Goal: Information Seeking & Learning: Learn about a topic

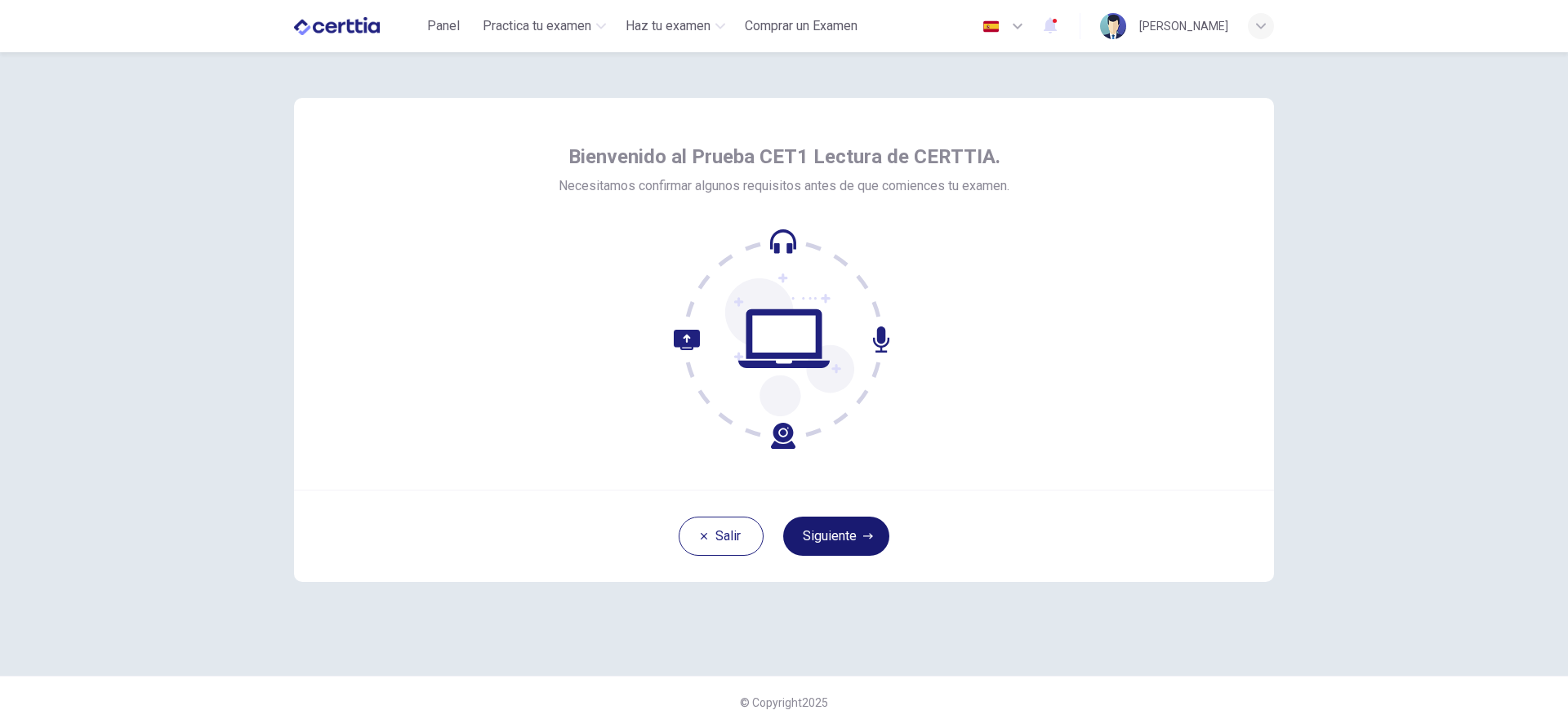
click at [863, 525] on button "Siguiente" at bounding box center [836, 536] width 106 height 39
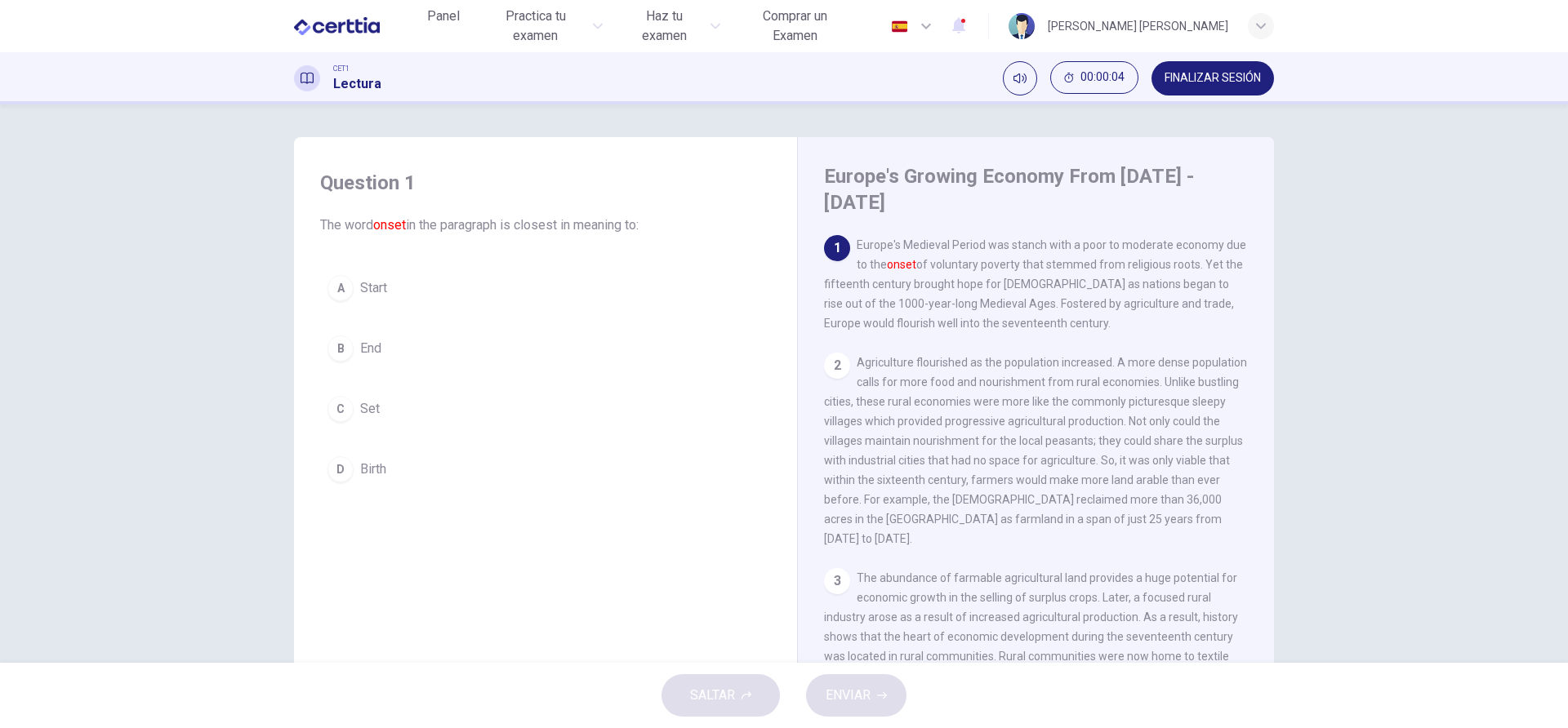
click at [1456, 494] on div "Question 1 The word onset in the paragraph is closest in meaning to: A Start B …" at bounding box center [784, 384] width 1568 height 558
click at [346, 294] on div "A" at bounding box center [340, 288] width 26 height 26
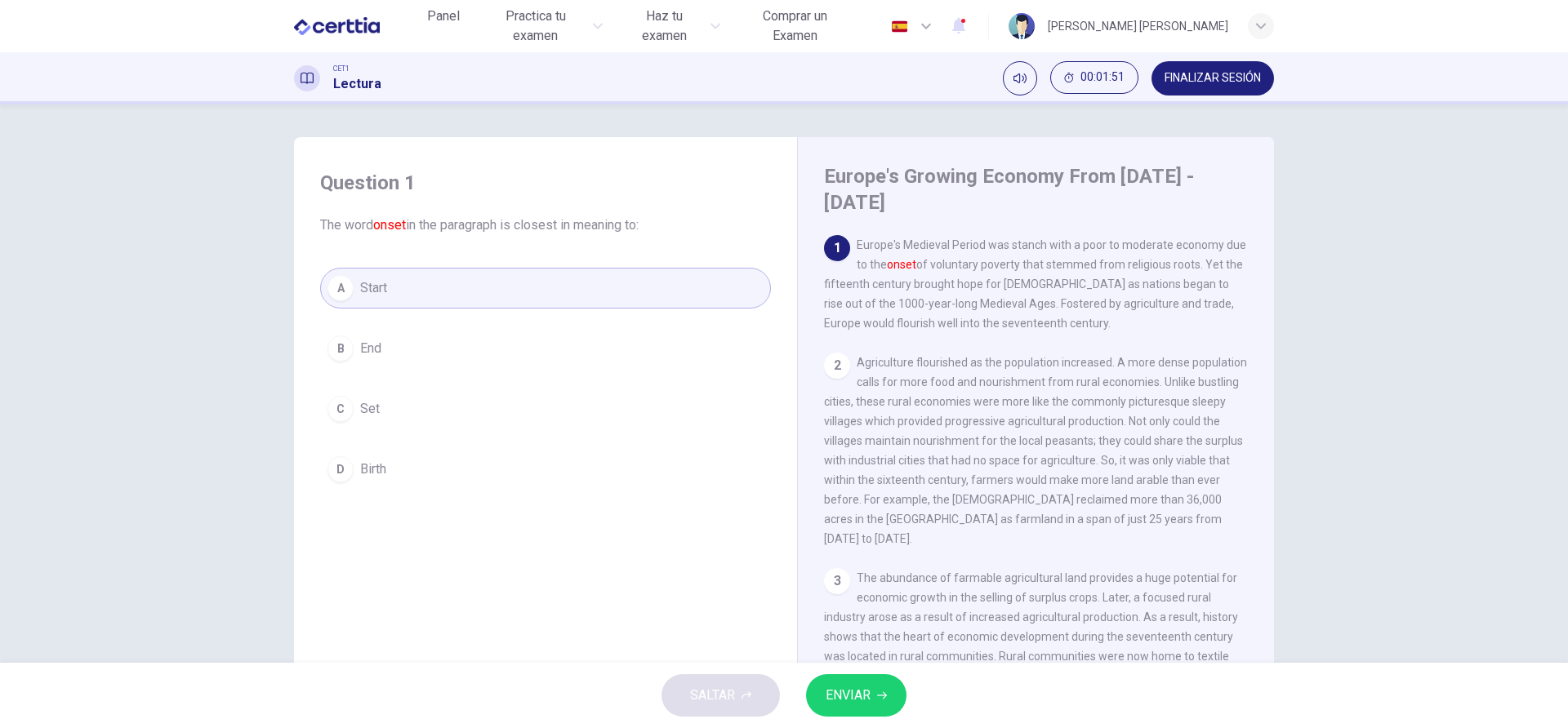
click at [880, 687] on button "ENVIAR" at bounding box center [856, 695] width 101 height 42
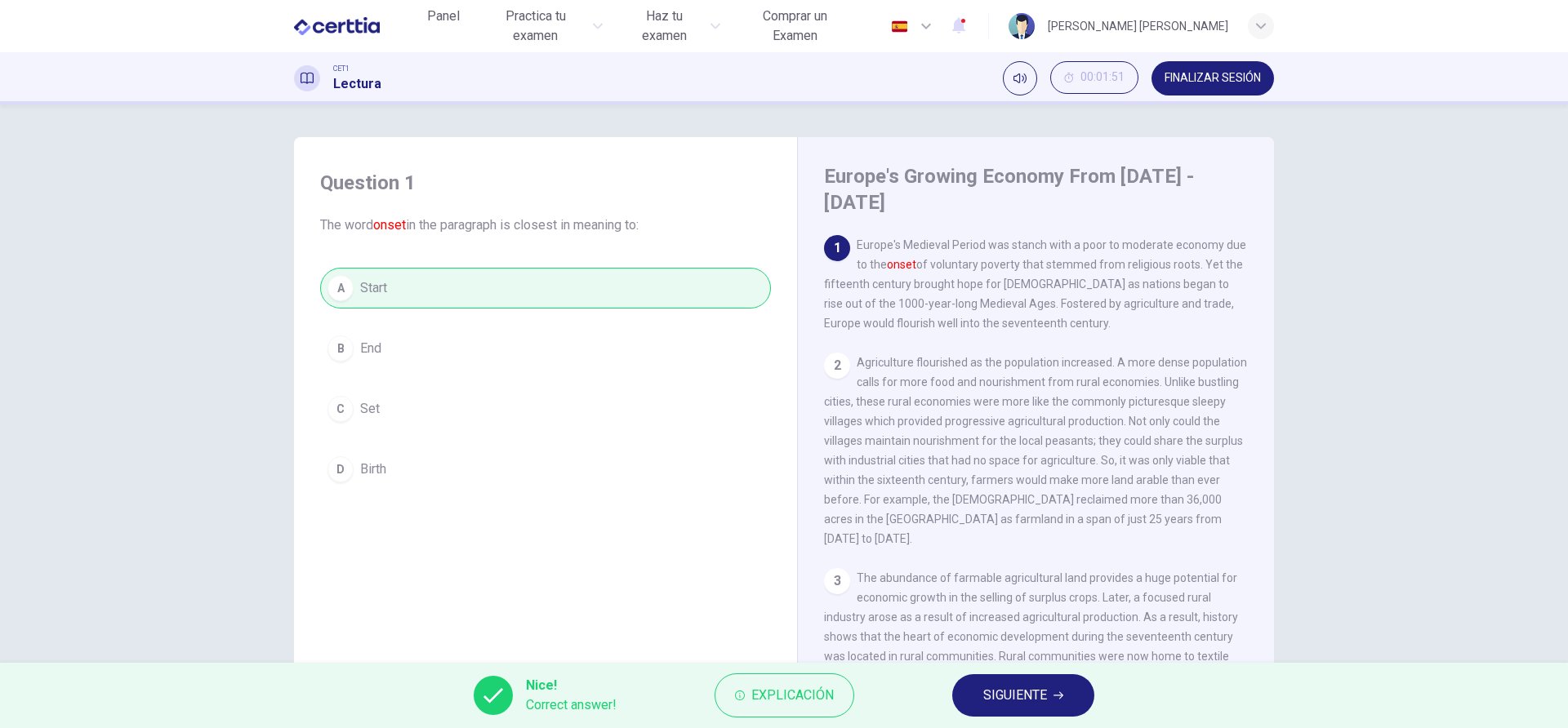
click at [1027, 685] on span "SIGUIENTE" at bounding box center [1014, 695] width 63 height 22
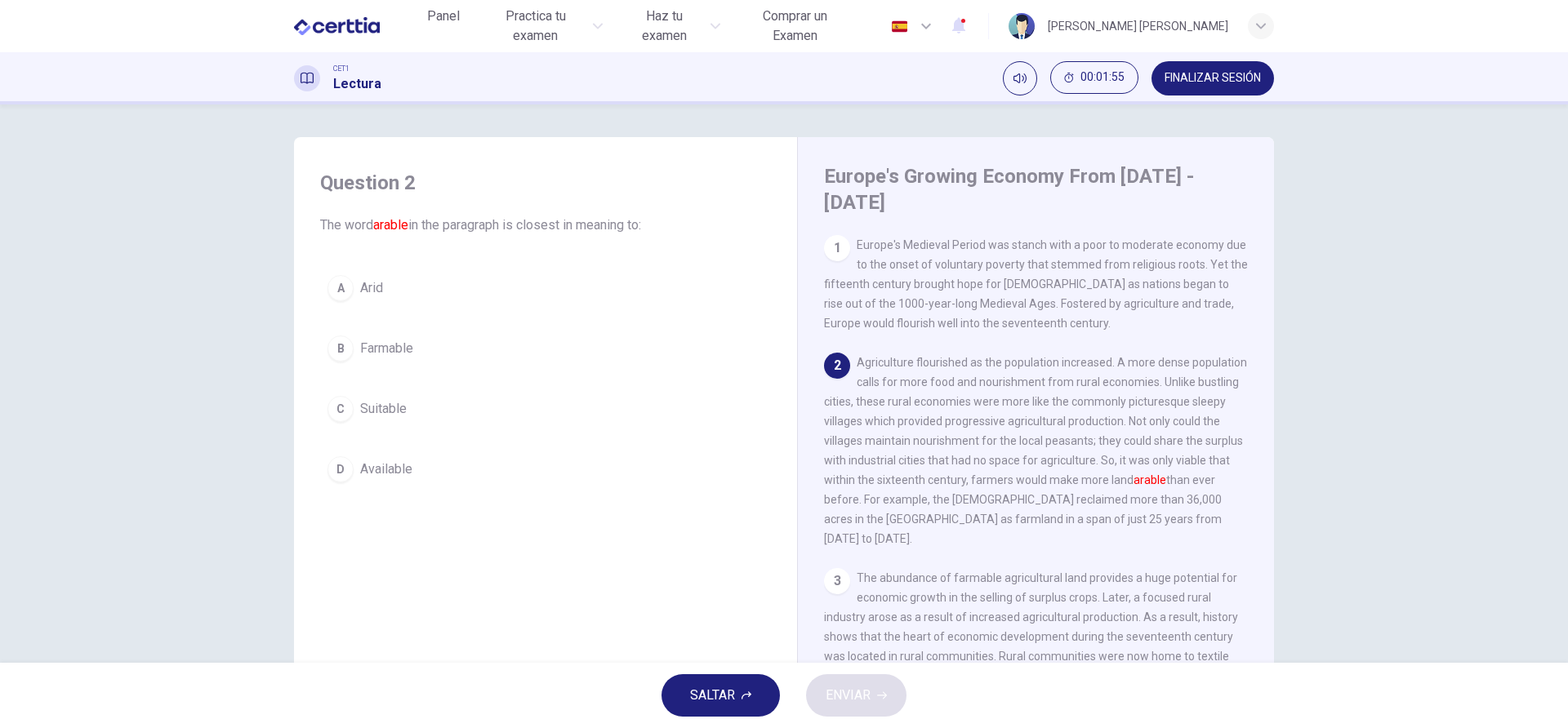
click at [1206, 494] on div "2 Agriculture flourished as the population increased. A more dense population c…" at bounding box center [1036, 450] width 425 height 196
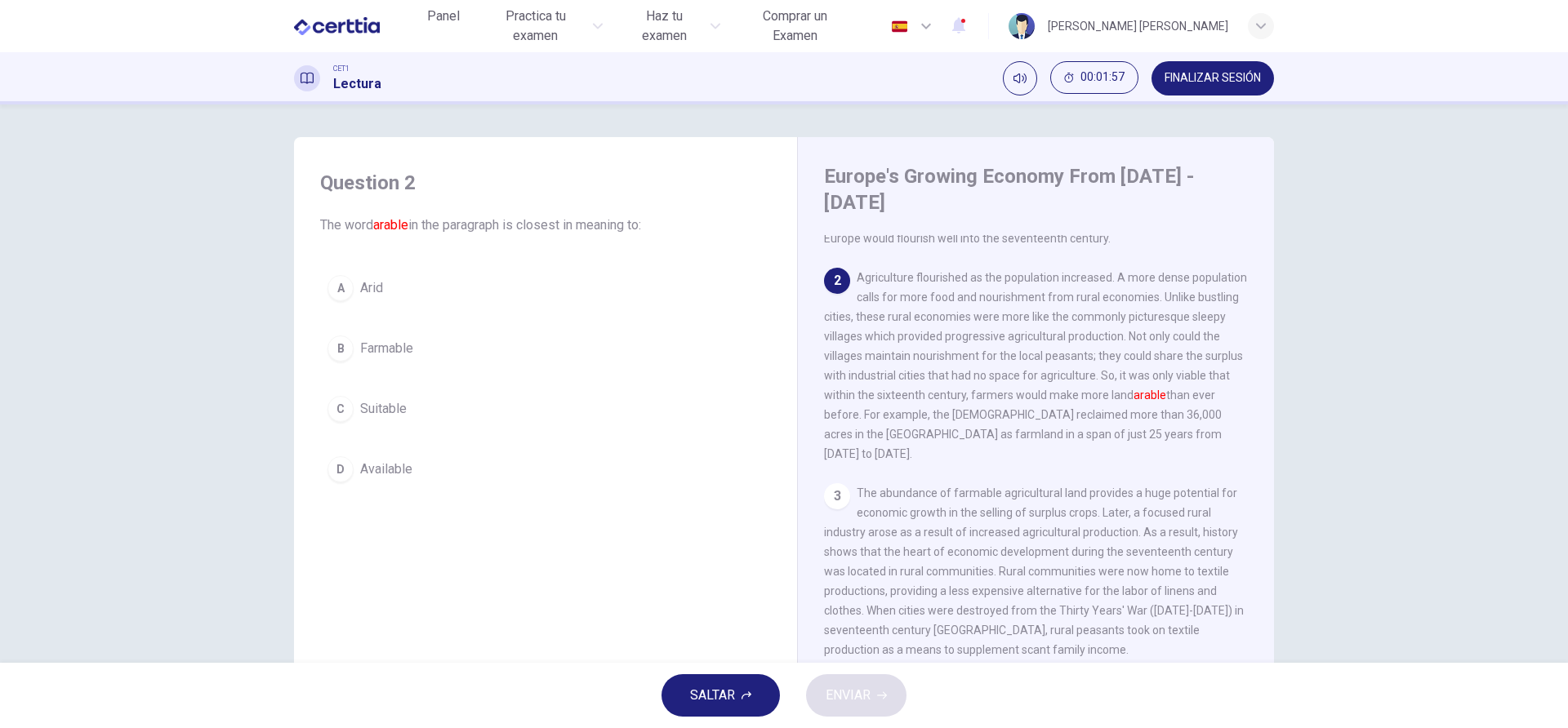
scroll to position [87, 0]
click at [350, 349] on div "B" at bounding box center [340, 348] width 26 height 26
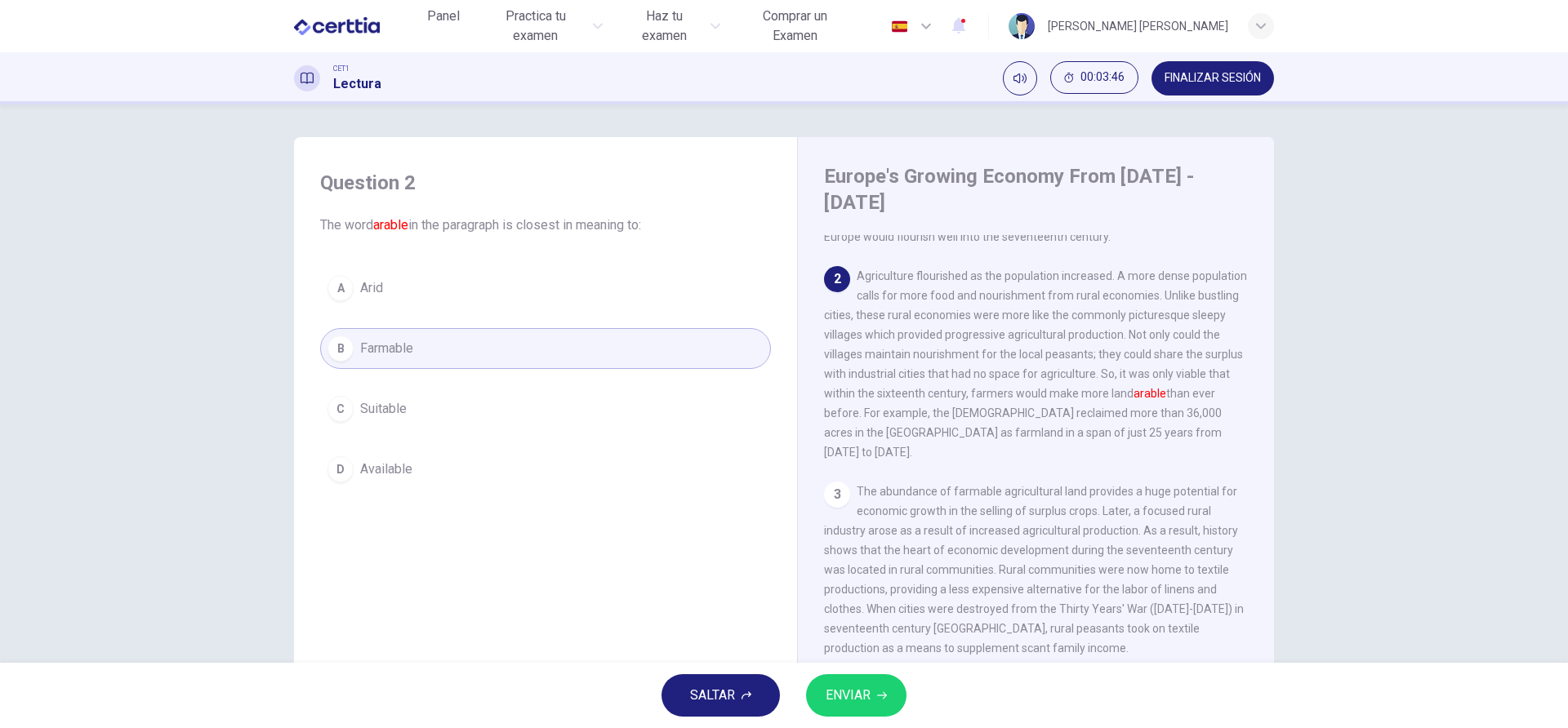
click at [857, 702] on span "ENVIAR" at bounding box center [848, 695] width 45 height 22
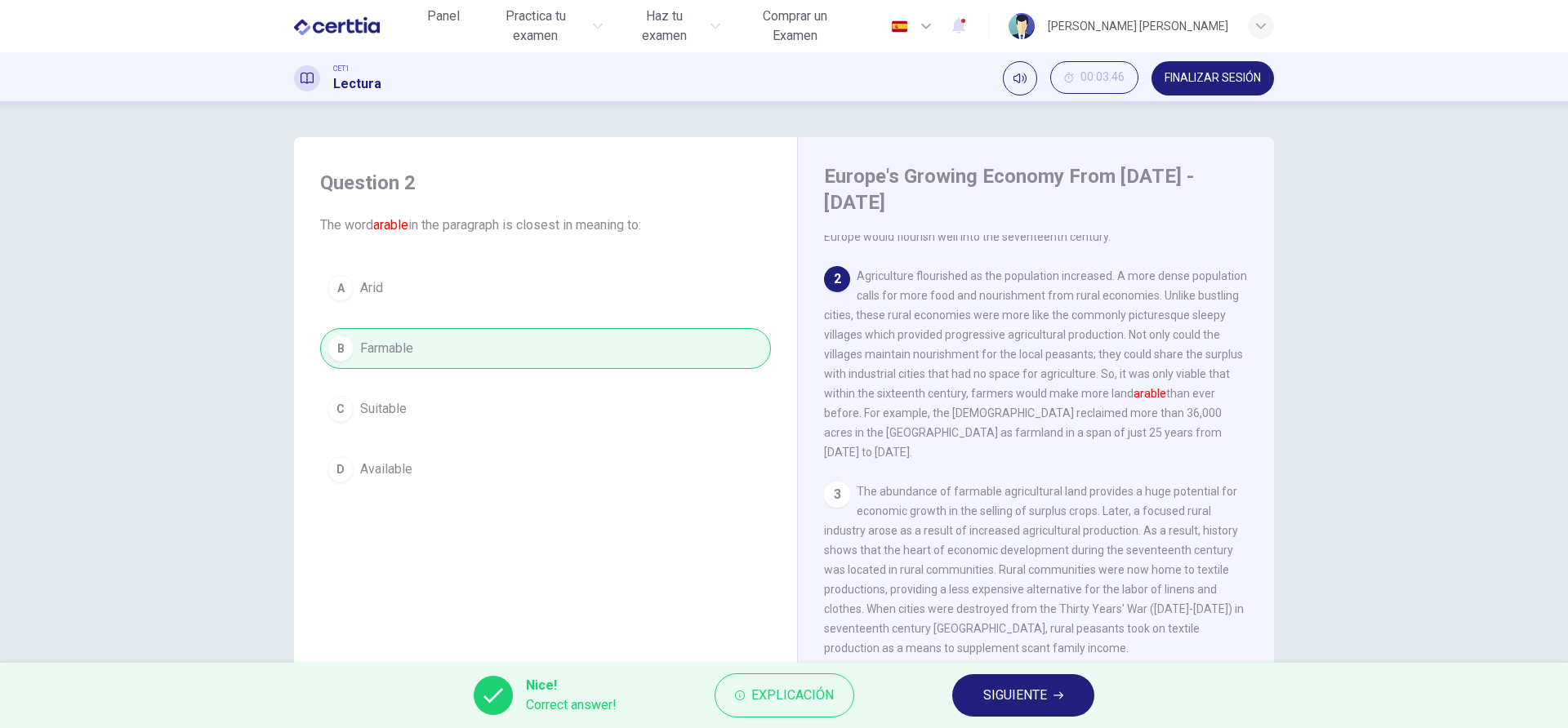
click at [1059, 695] on icon "button" at bounding box center [1058, 696] width 10 height 10
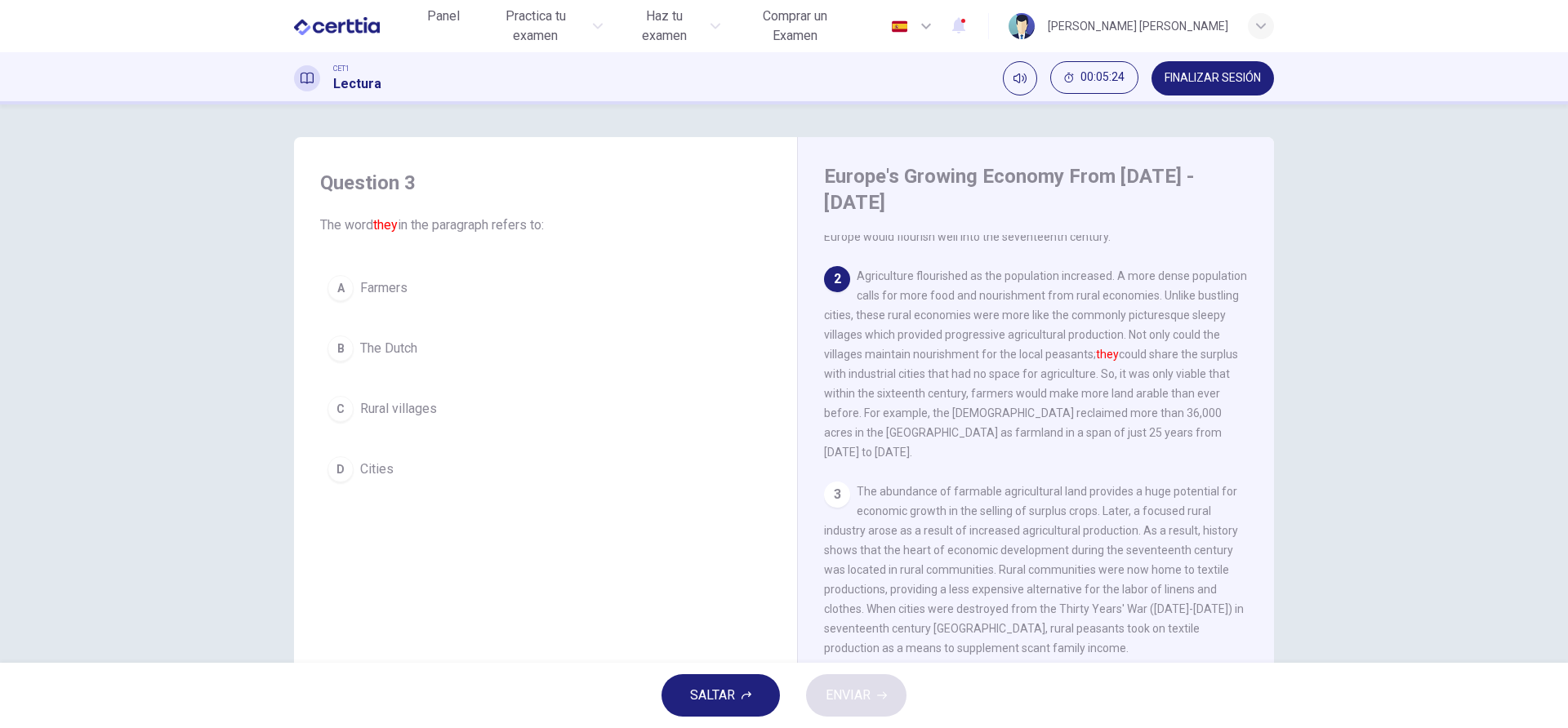
click at [341, 462] on div "D" at bounding box center [340, 469] width 26 height 26
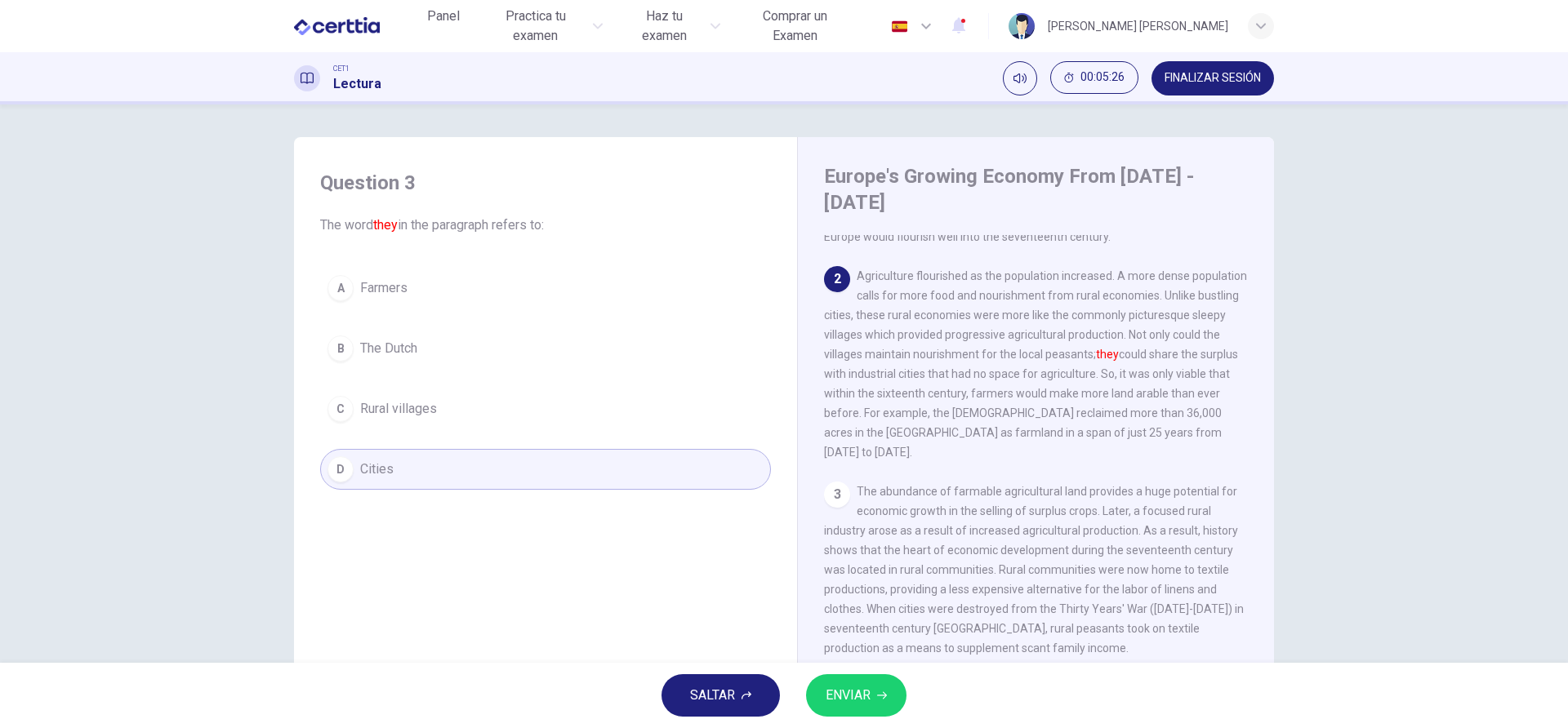
click at [876, 693] on button "ENVIAR" at bounding box center [856, 695] width 101 height 42
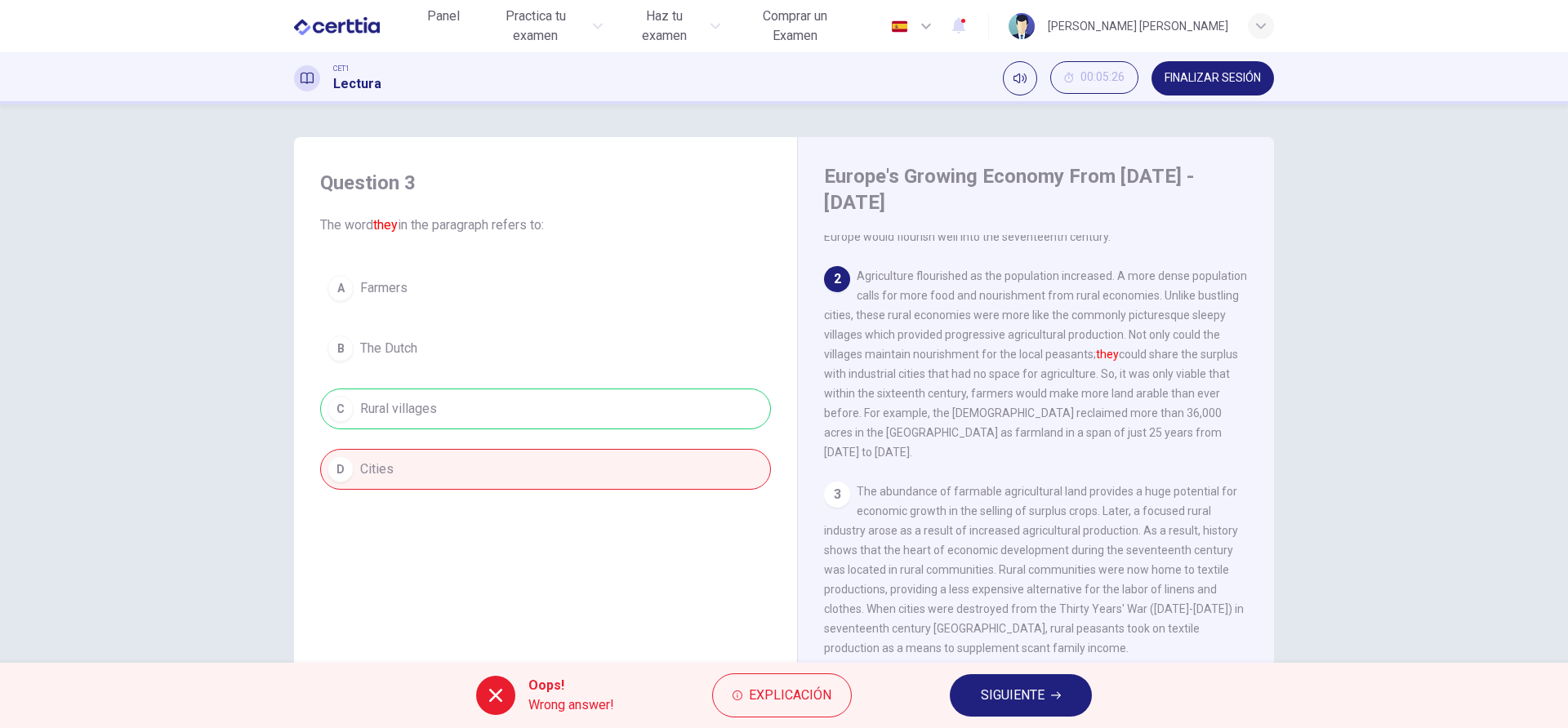
click at [1035, 696] on span "SIGUIENTE" at bounding box center [1012, 695] width 63 height 22
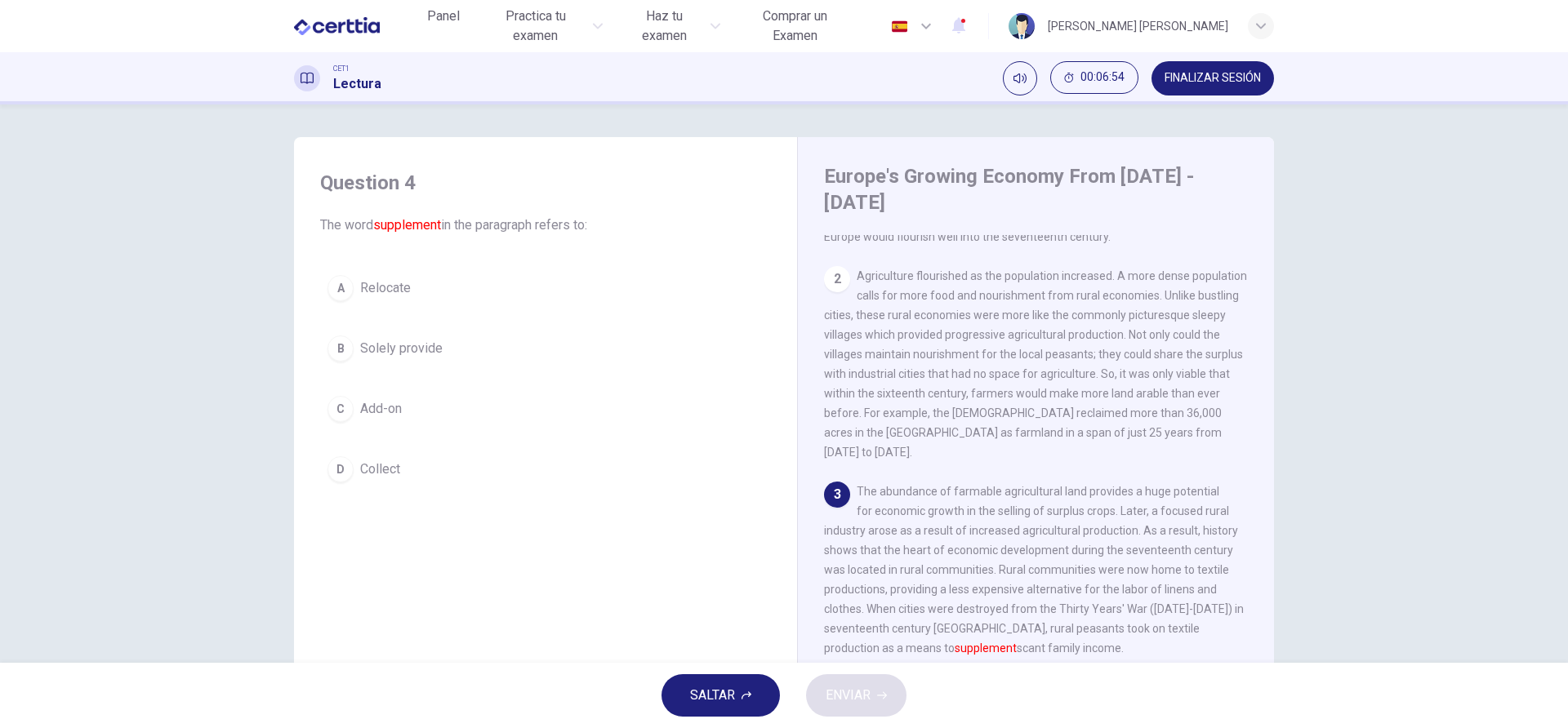
click at [354, 408] on button "C Add-on" at bounding box center [546, 409] width 451 height 41
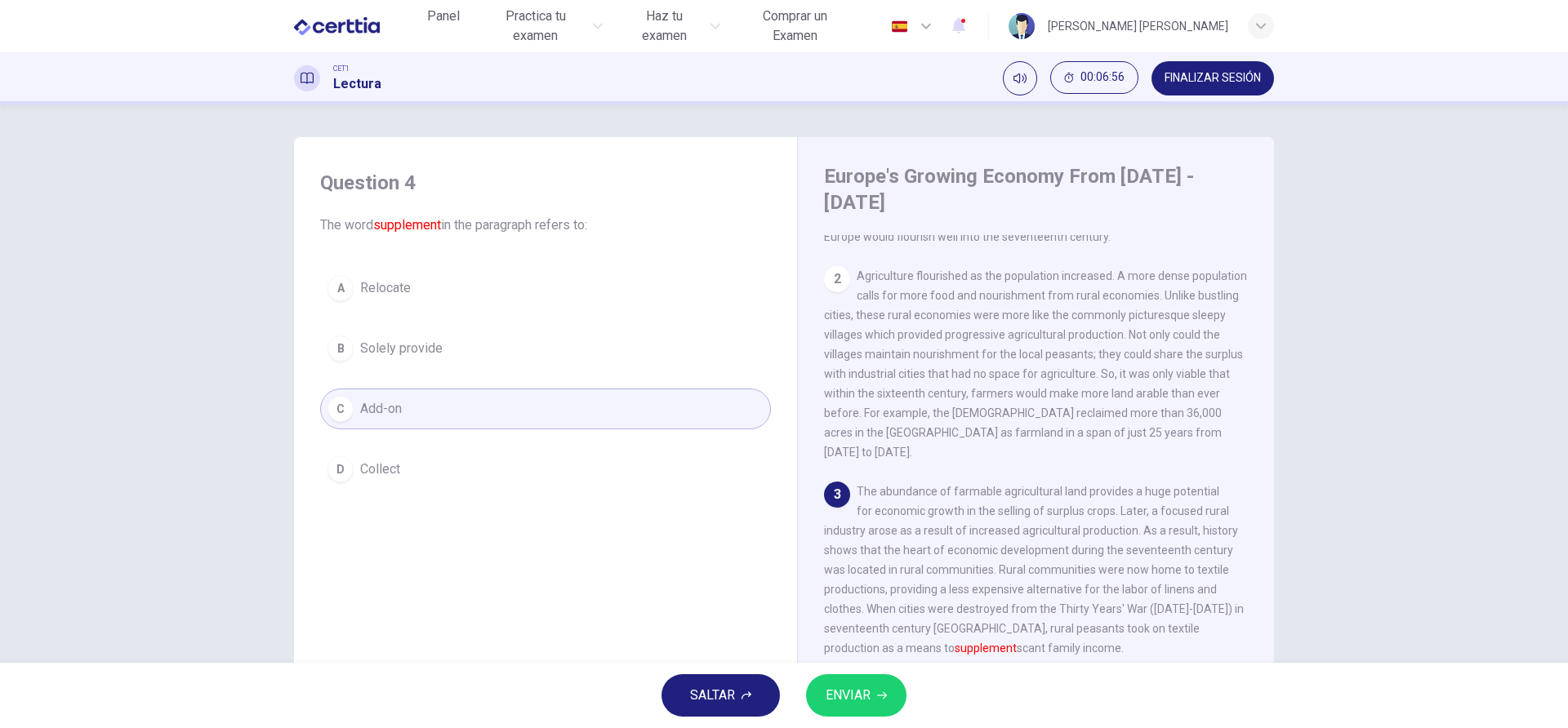
click at [876, 684] on button "ENVIAR" at bounding box center [856, 695] width 101 height 42
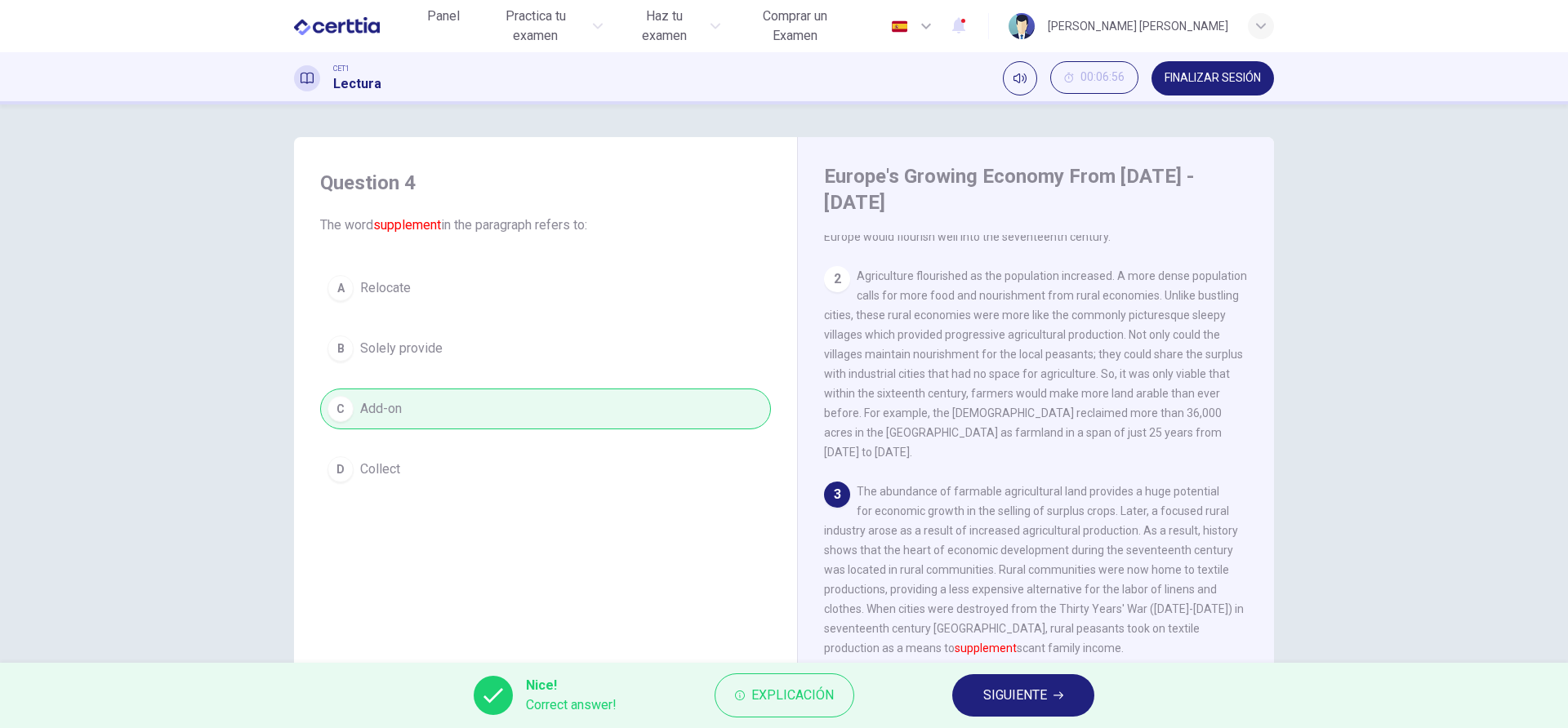
click at [1038, 688] on span "SIGUIENTE" at bounding box center [1014, 695] width 63 height 22
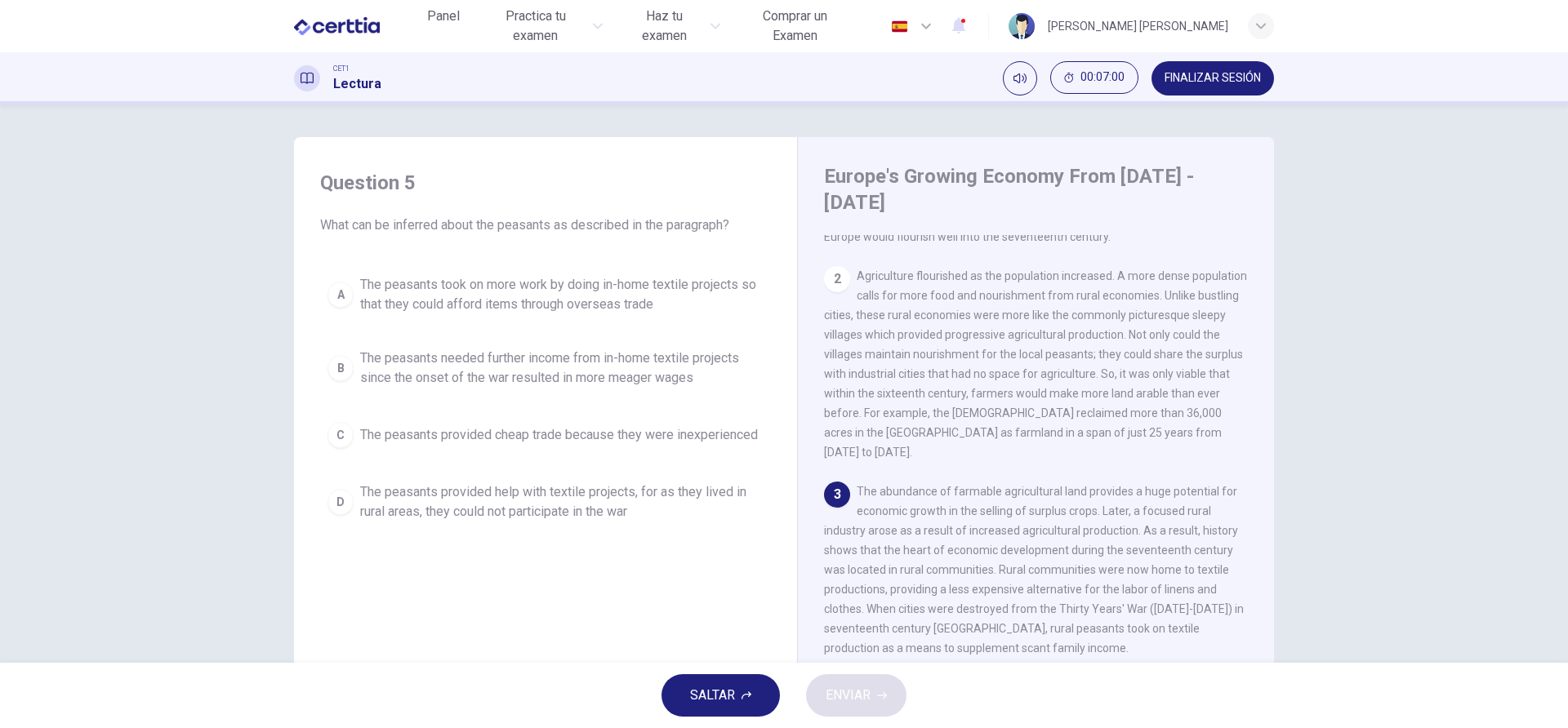
click at [1199, 407] on div "2 Agriculture flourished as the population increased. A more dense population c…" at bounding box center [1036, 364] width 425 height 196
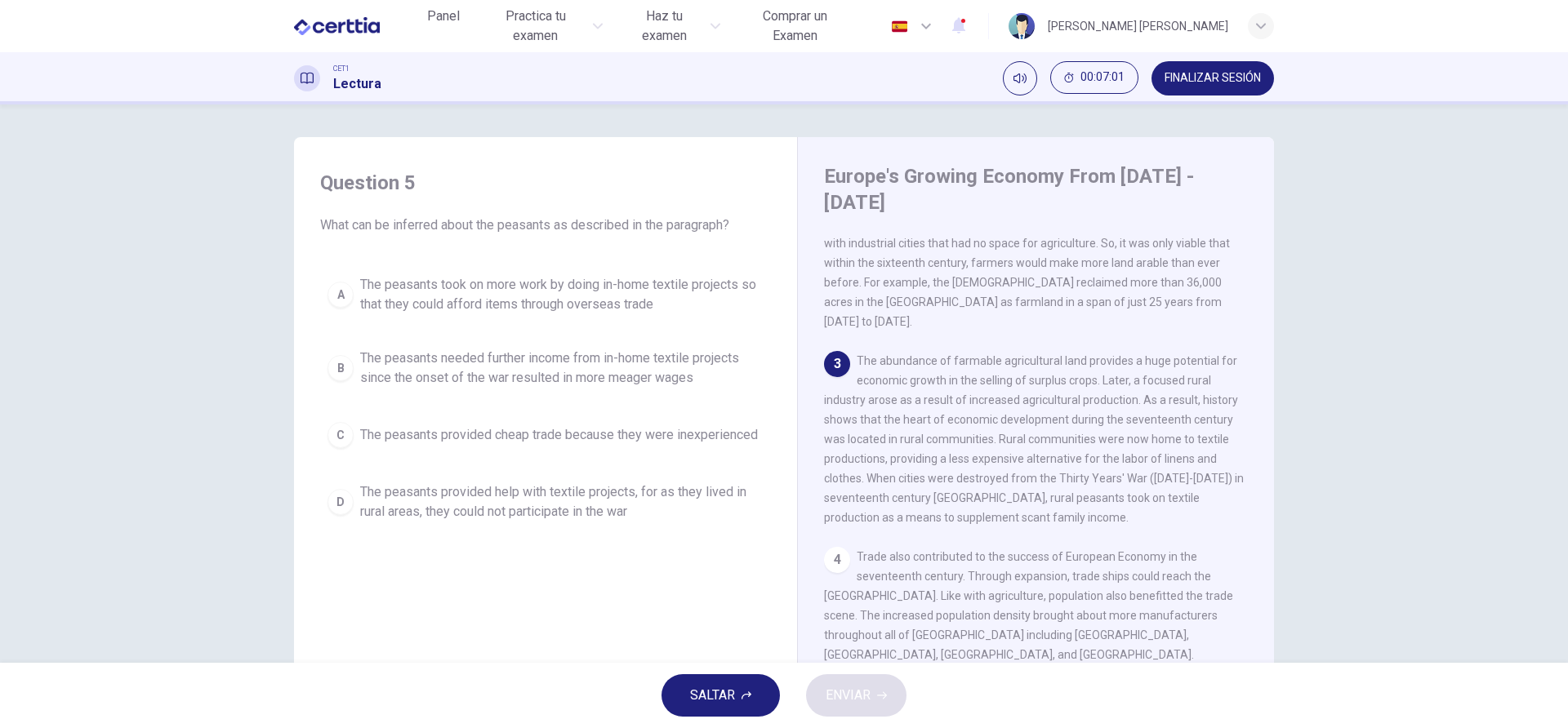
scroll to position [262, 0]
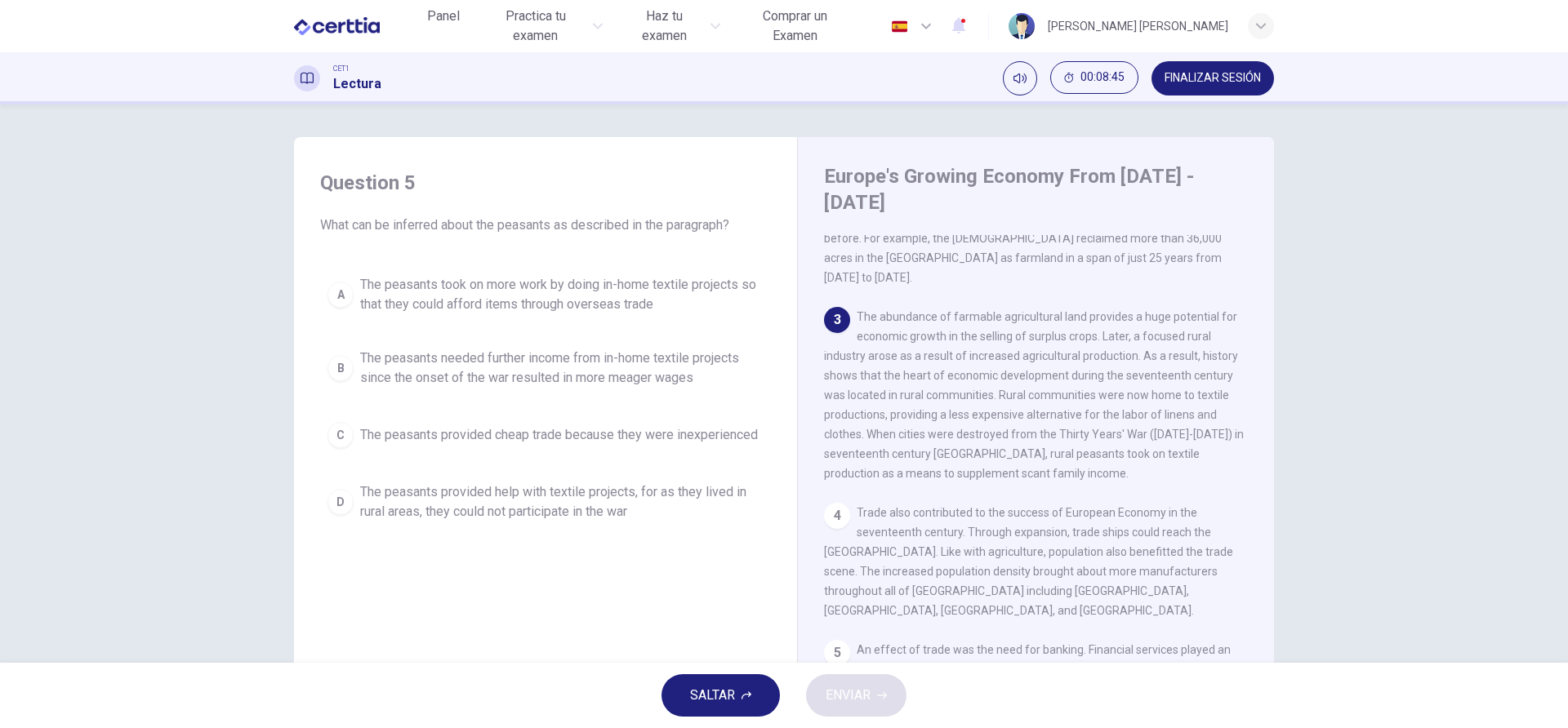
click at [332, 296] on div "A" at bounding box center [340, 295] width 26 height 26
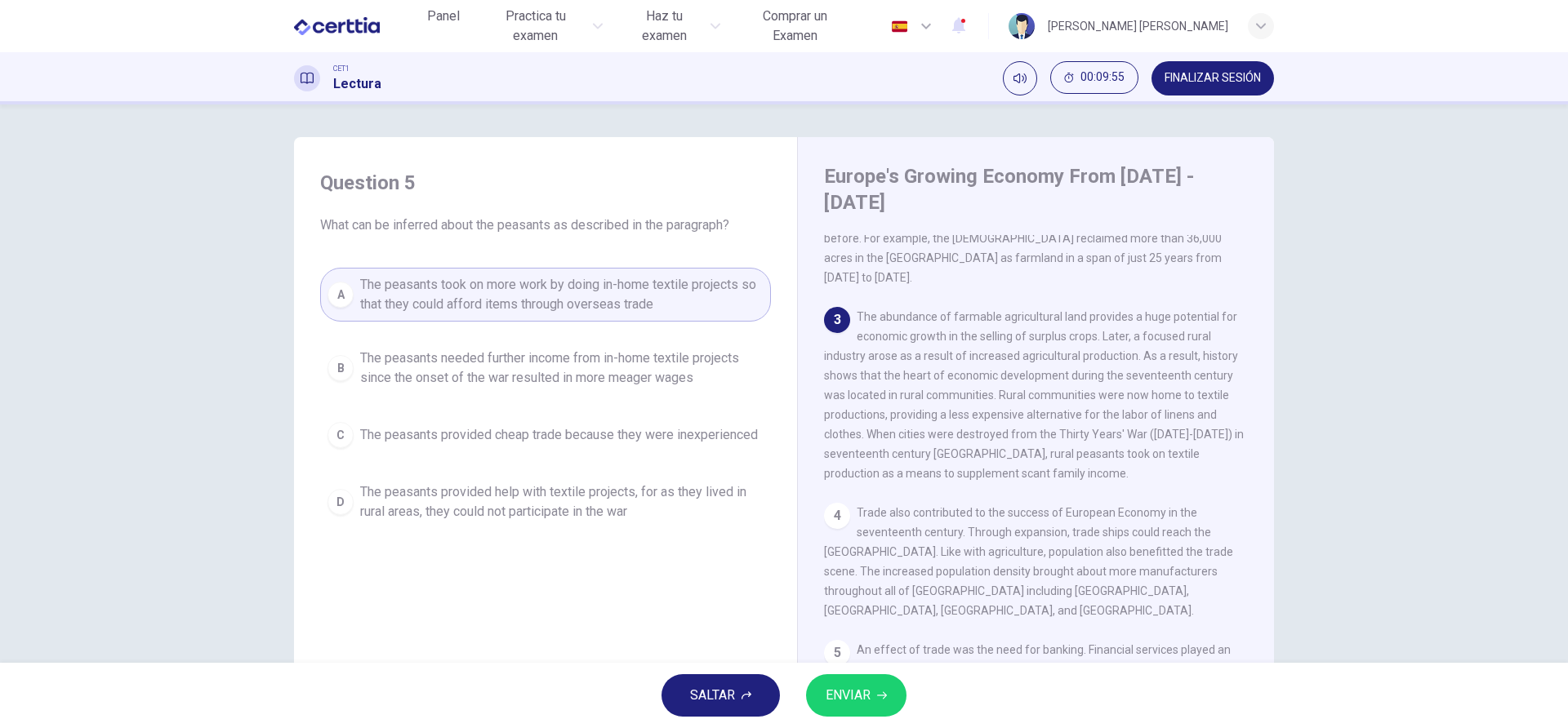
click at [323, 349] on button "B The peasants needed further income from in-home textile projects since the on…" at bounding box center [546, 368] width 451 height 54
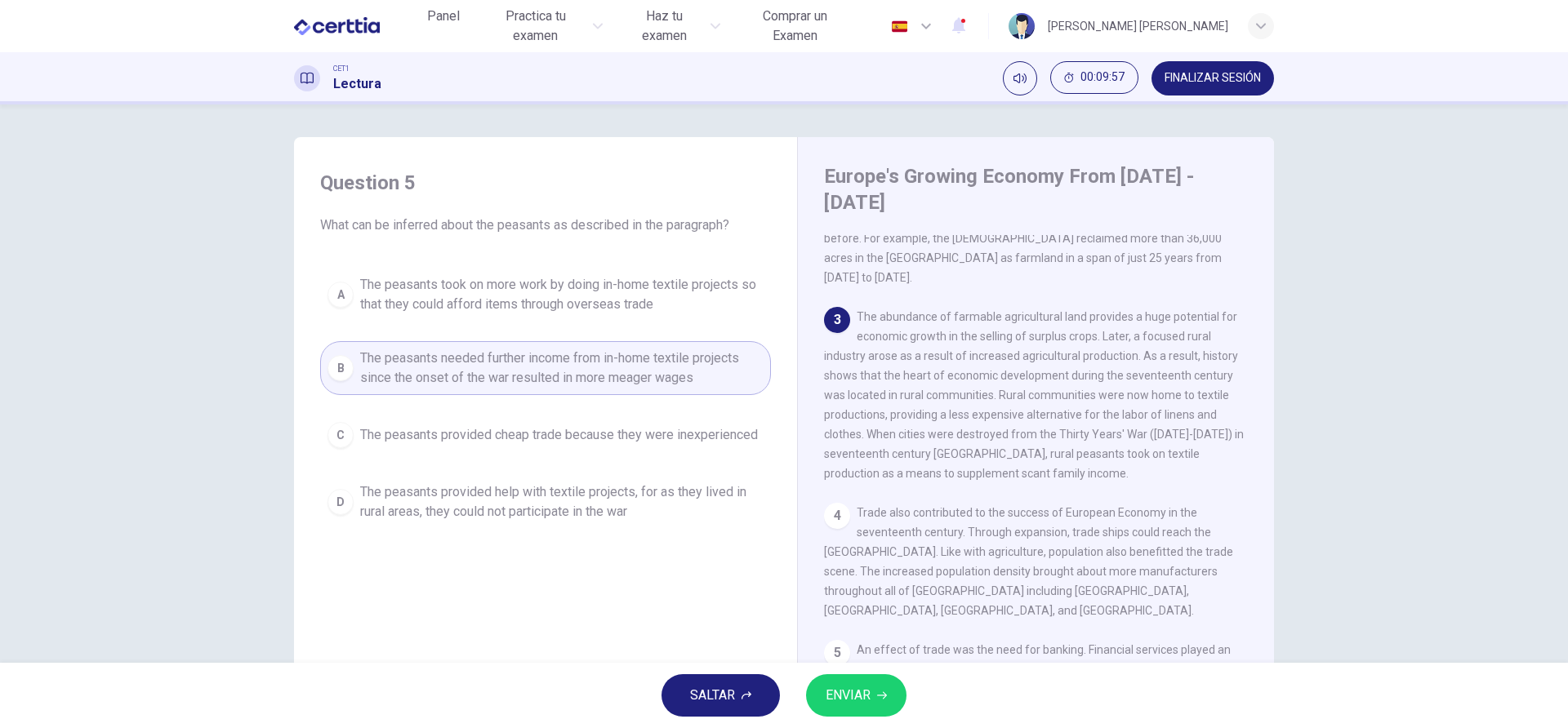
click at [883, 687] on button "ENVIAR" at bounding box center [856, 695] width 101 height 42
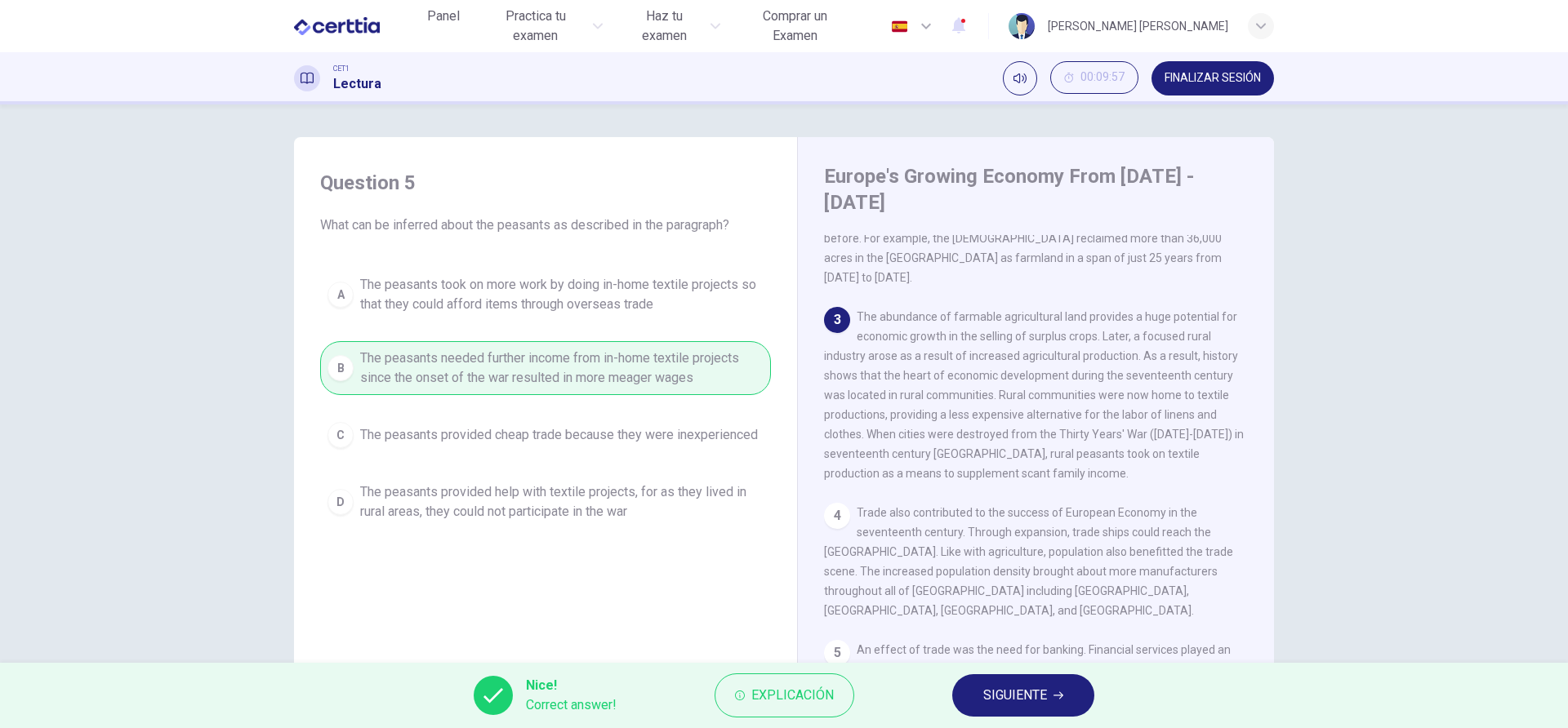
click at [1028, 681] on button "SIGUIENTE" at bounding box center [1023, 695] width 143 height 42
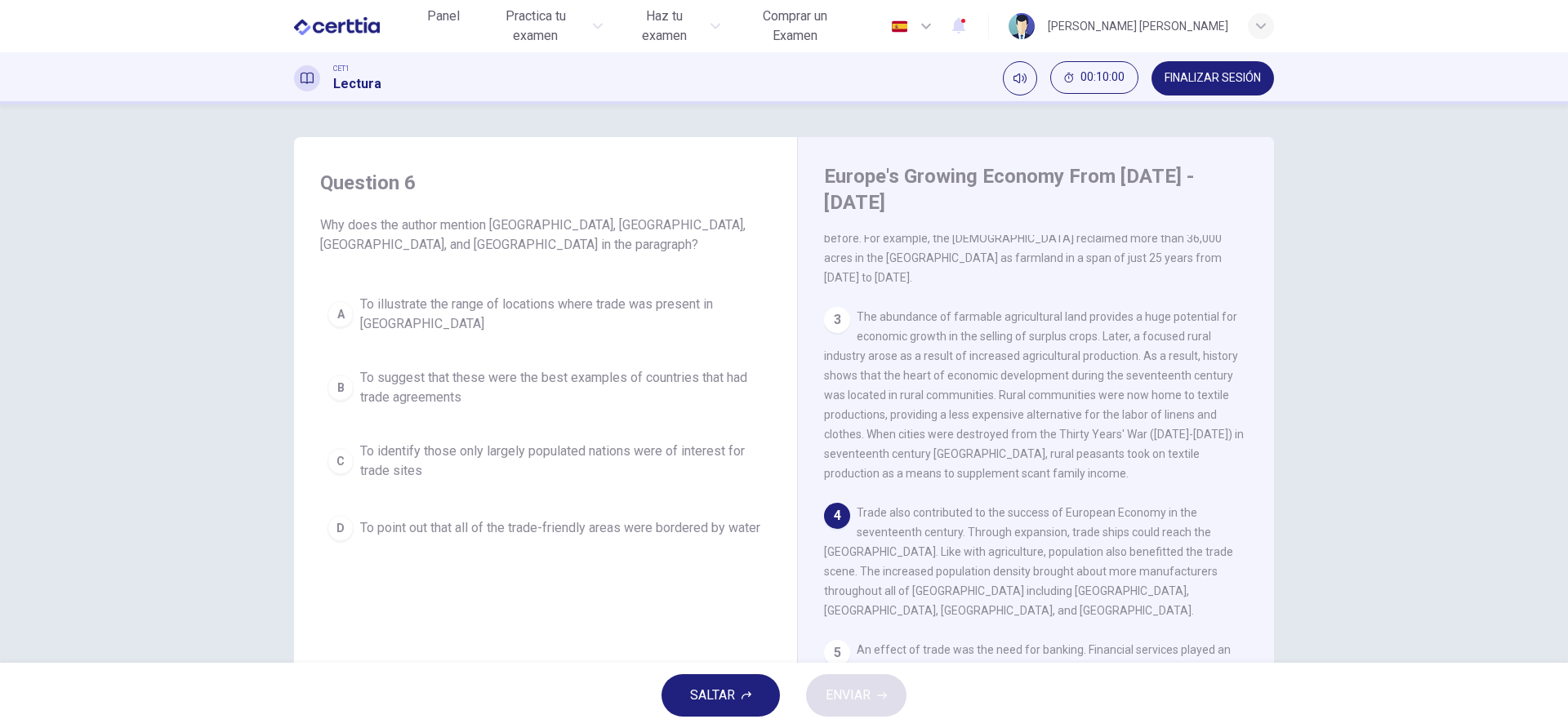
click at [1246, 464] on div "1 Europe's Medieval Period was stanch with a poor to moderate economy due to th…" at bounding box center [1047, 483] width 446 height 496
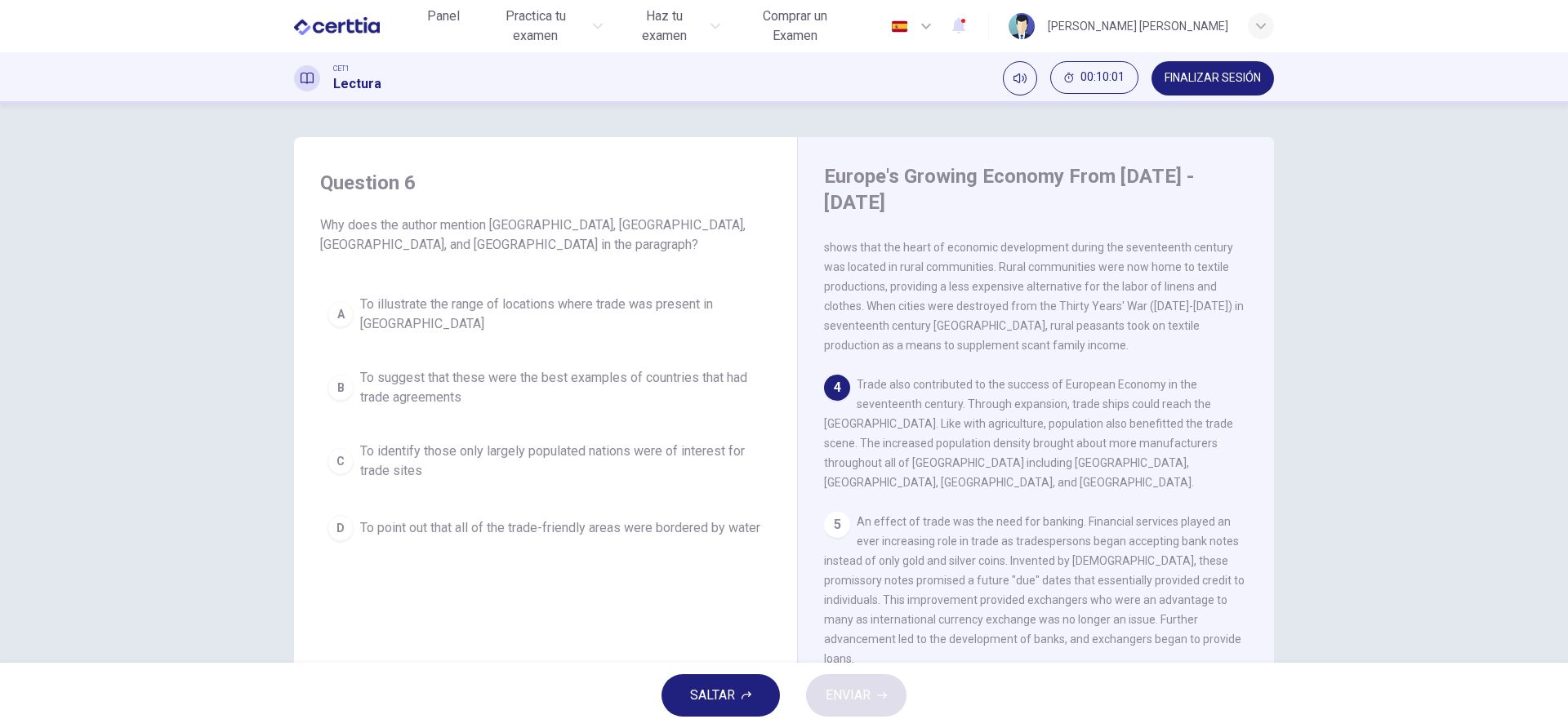
scroll to position [391, 0]
click at [347, 375] on div "B" at bounding box center [340, 387] width 26 height 26
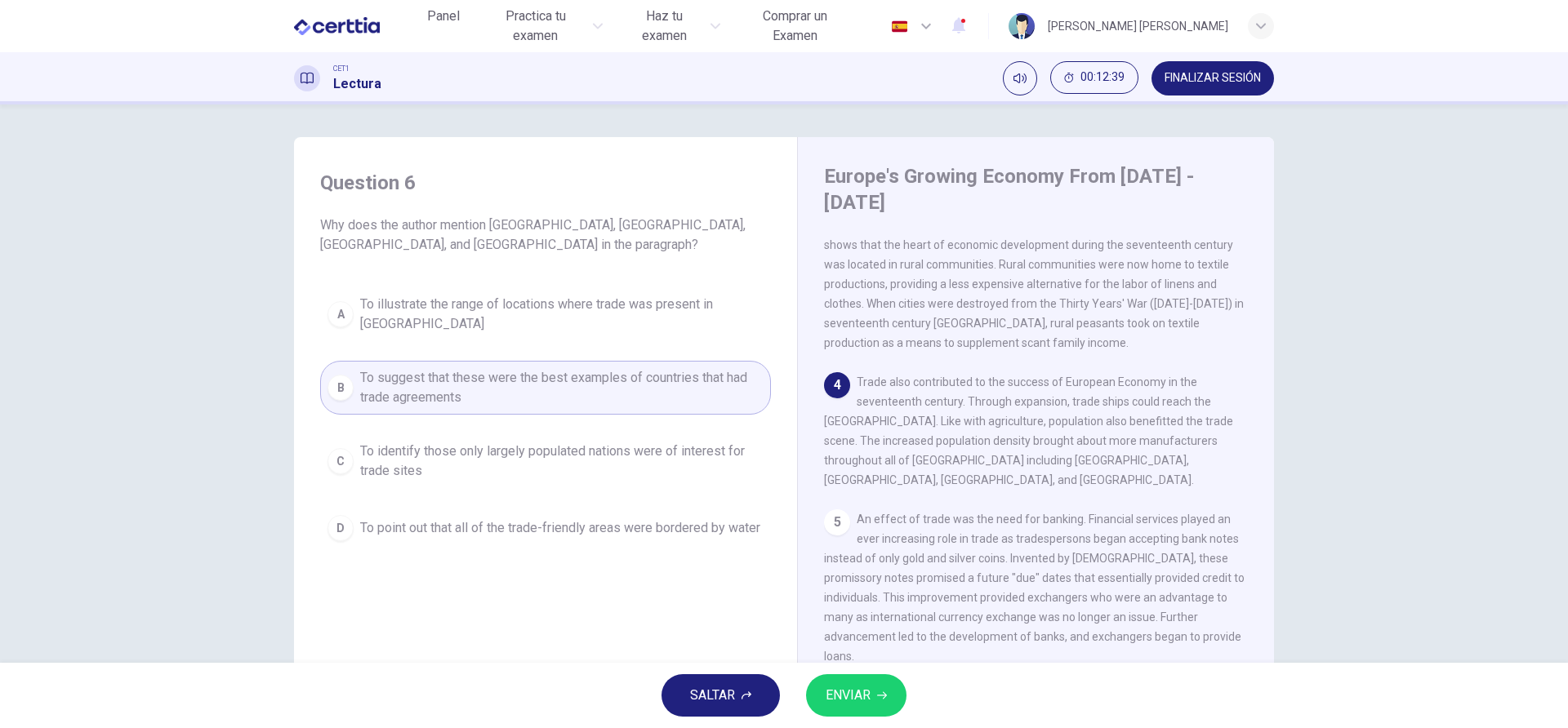
click at [345, 448] on div "C" at bounding box center [340, 461] width 26 height 26
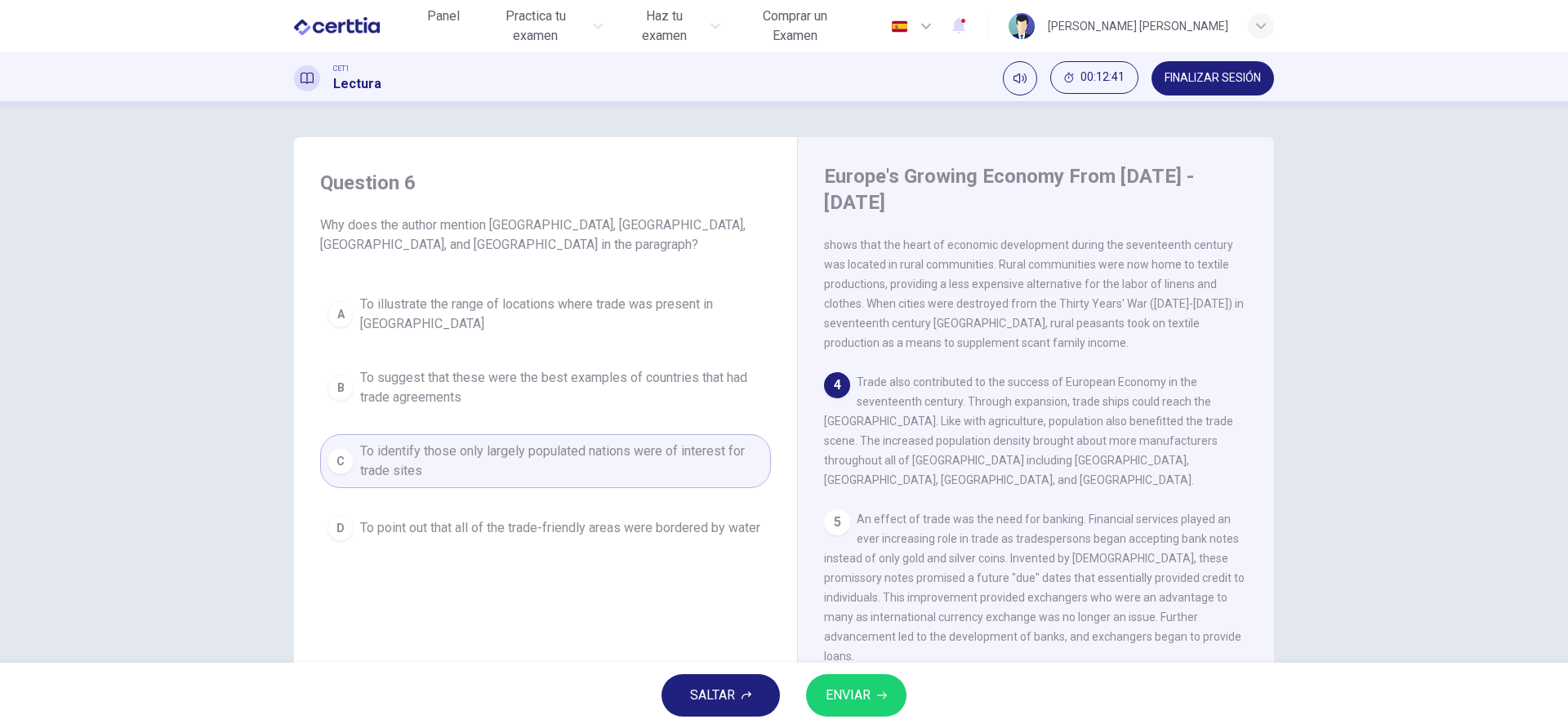
click at [884, 697] on icon "button" at bounding box center [882, 696] width 10 height 10
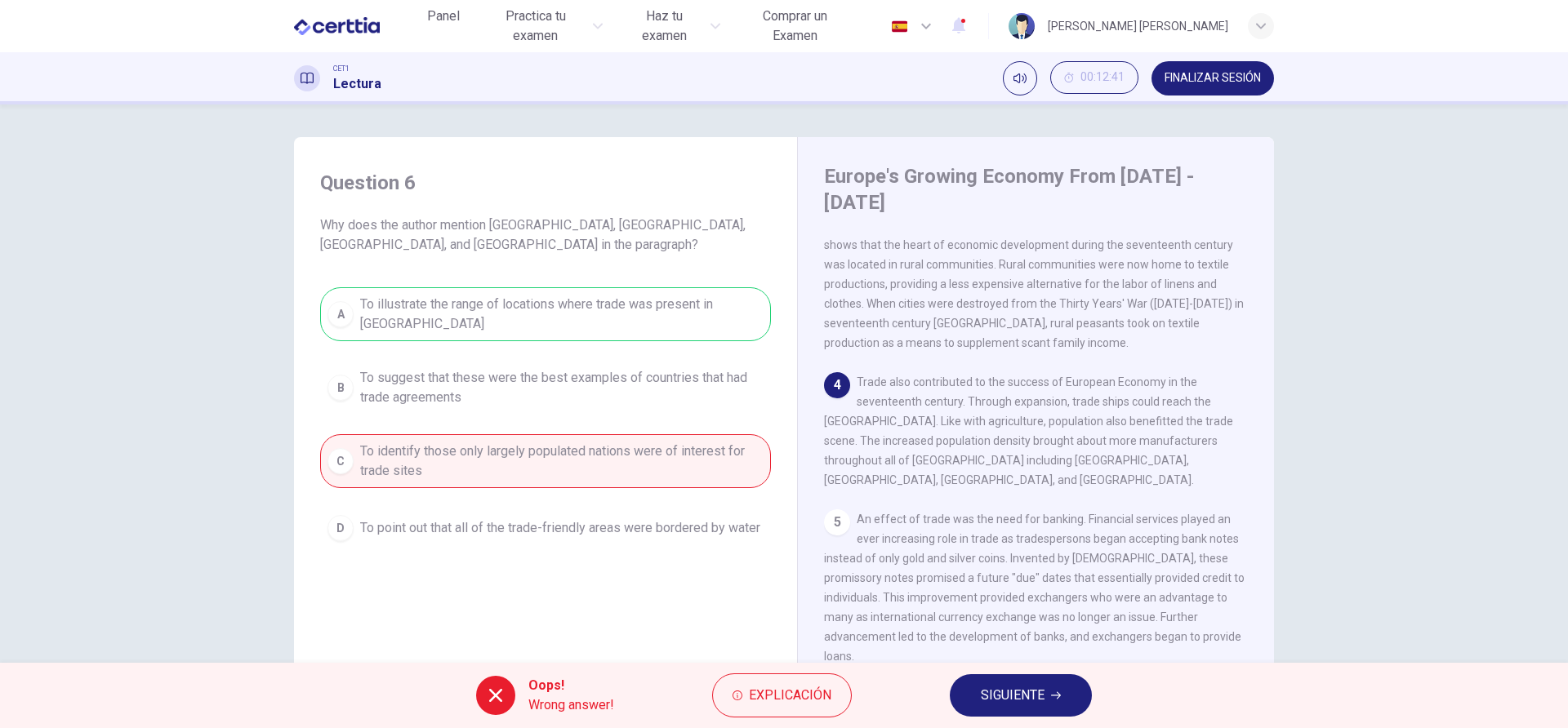
click at [1055, 682] on button "SIGUIENTE" at bounding box center [1021, 695] width 143 height 42
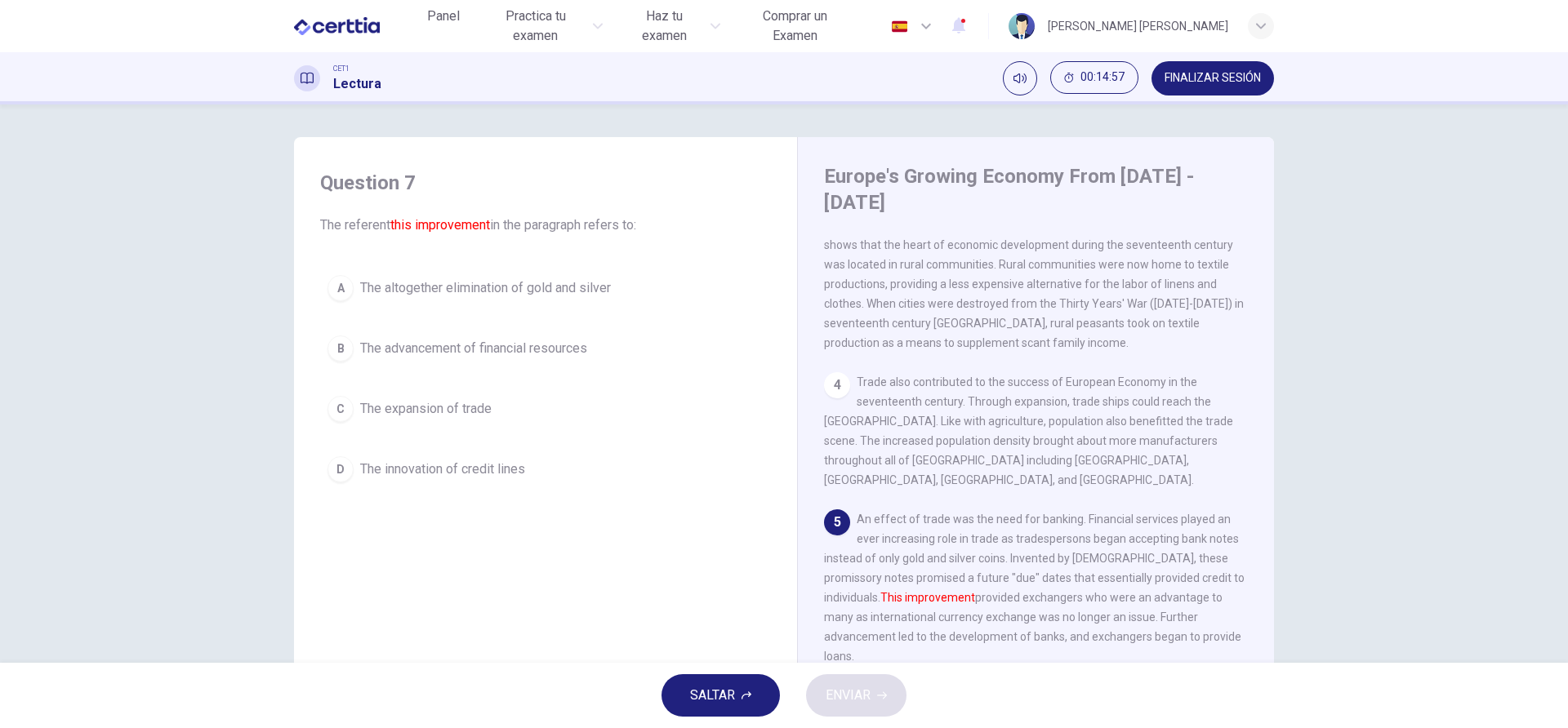
click at [336, 345] on div "B" at bounding box center [340, 348] width 26 height 26
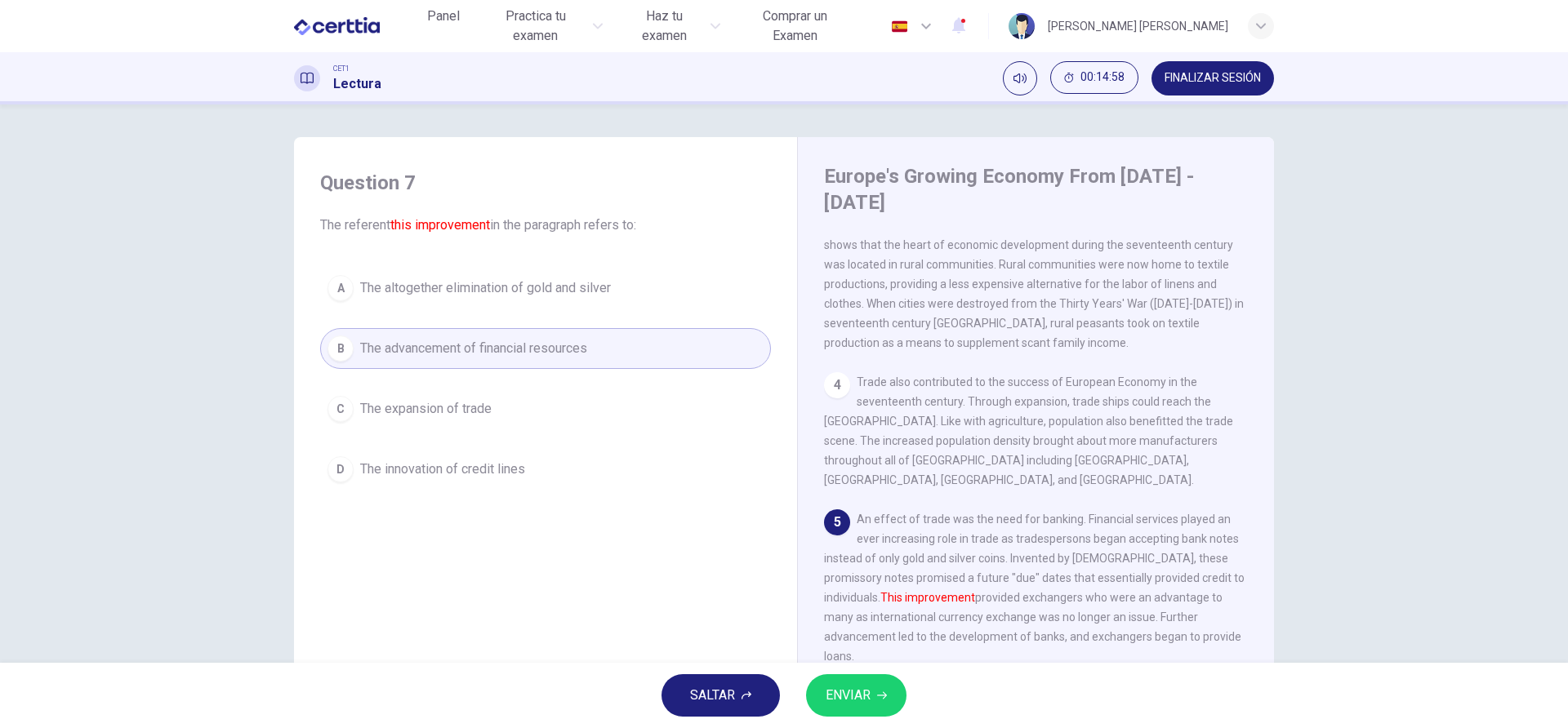
click at [851, 686] on span "ENVIAR" at bounding box center [848, 695] width 45 height 22
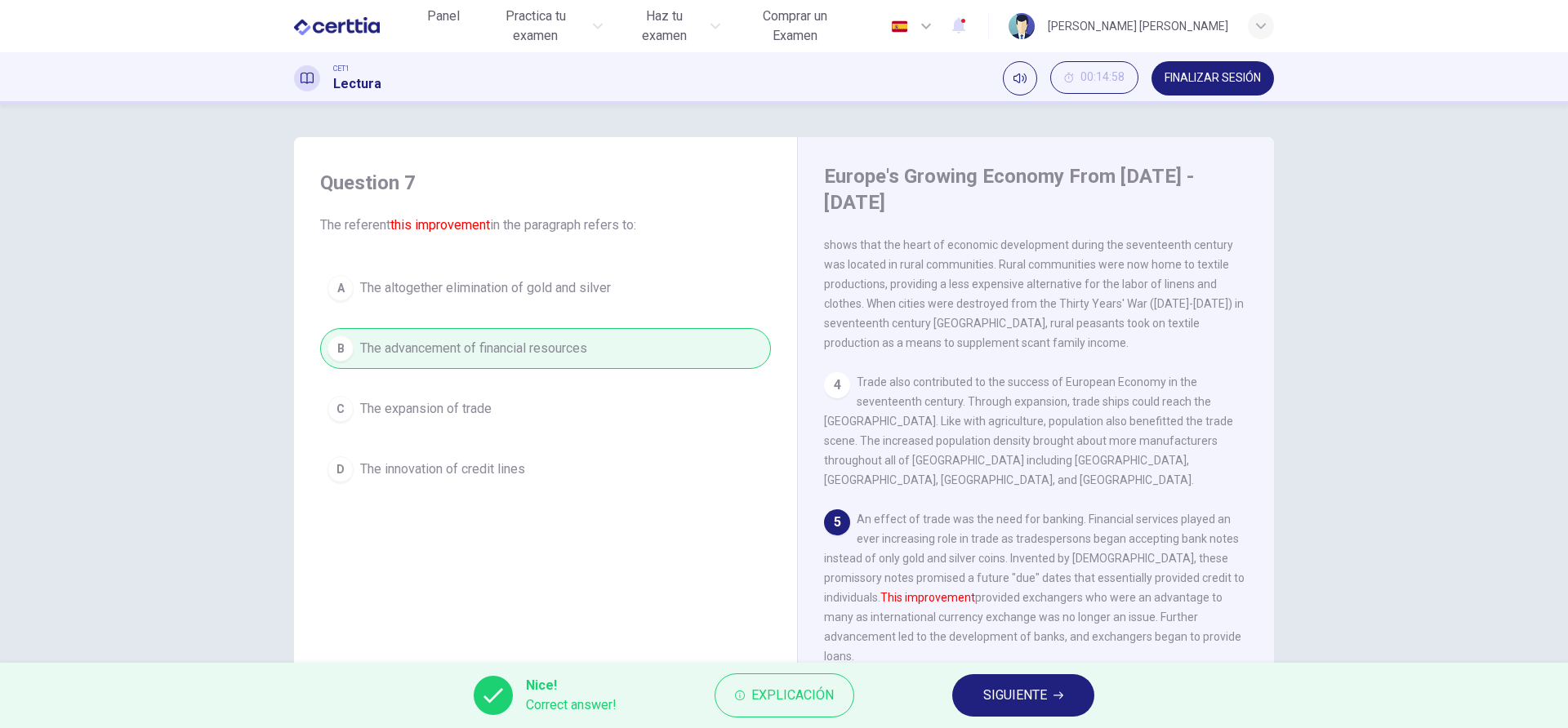
click at [1060, 696] on icon "button" at bounding box center [1058, 696] width 10 height 10
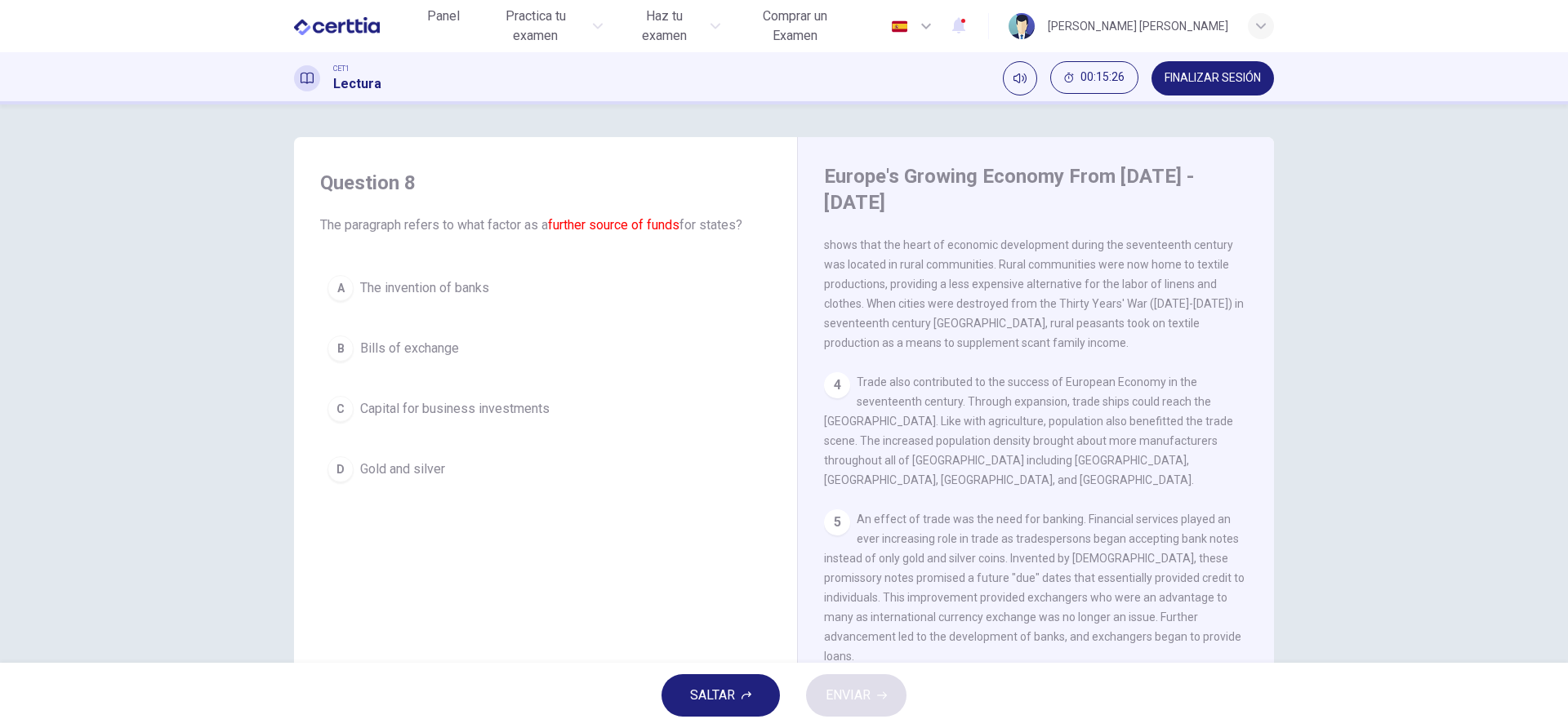
click at [1190, 428] on div "4 Trade also contributed to the success of European Economy in the seventeenth …" at bounding box center [1036, 430] width 425 height 117
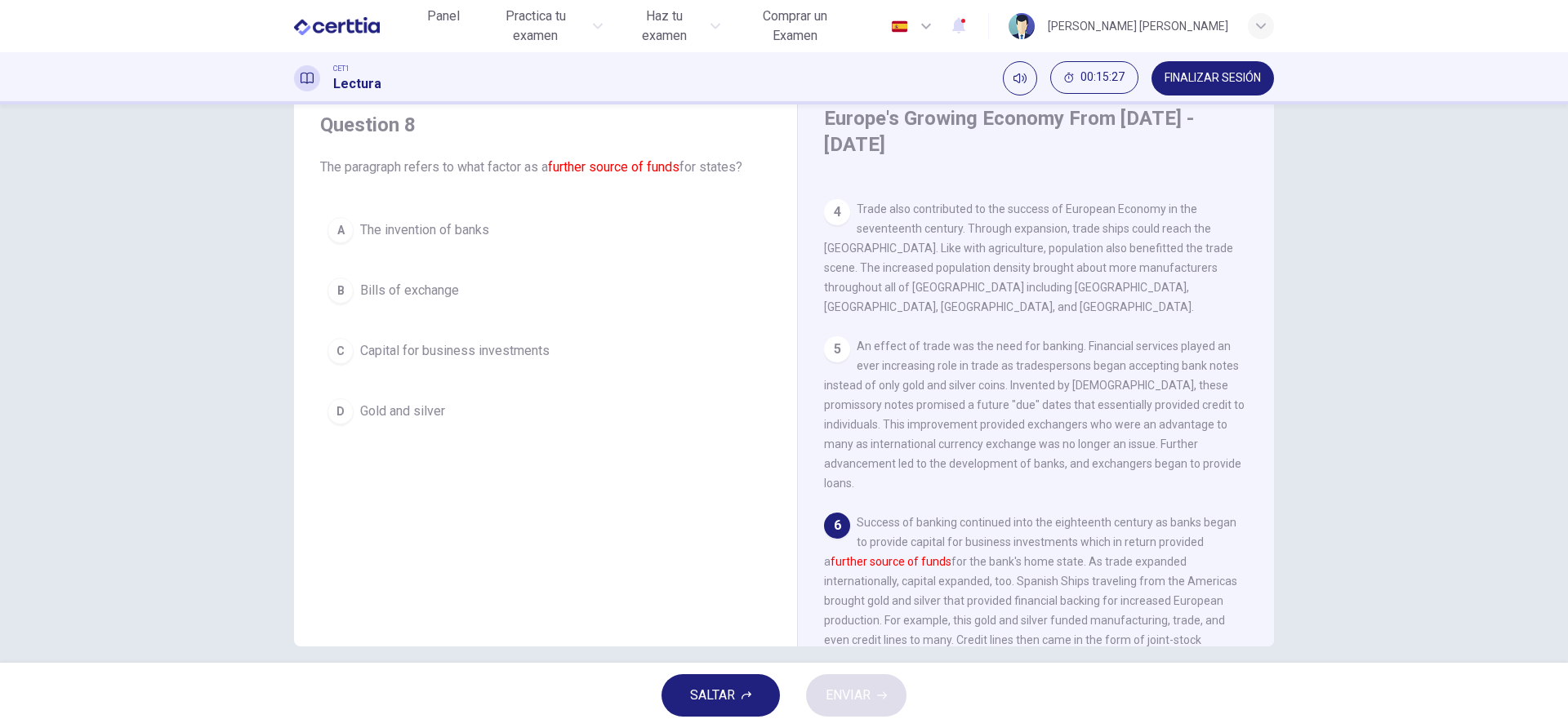
scroll to position [507, 0]
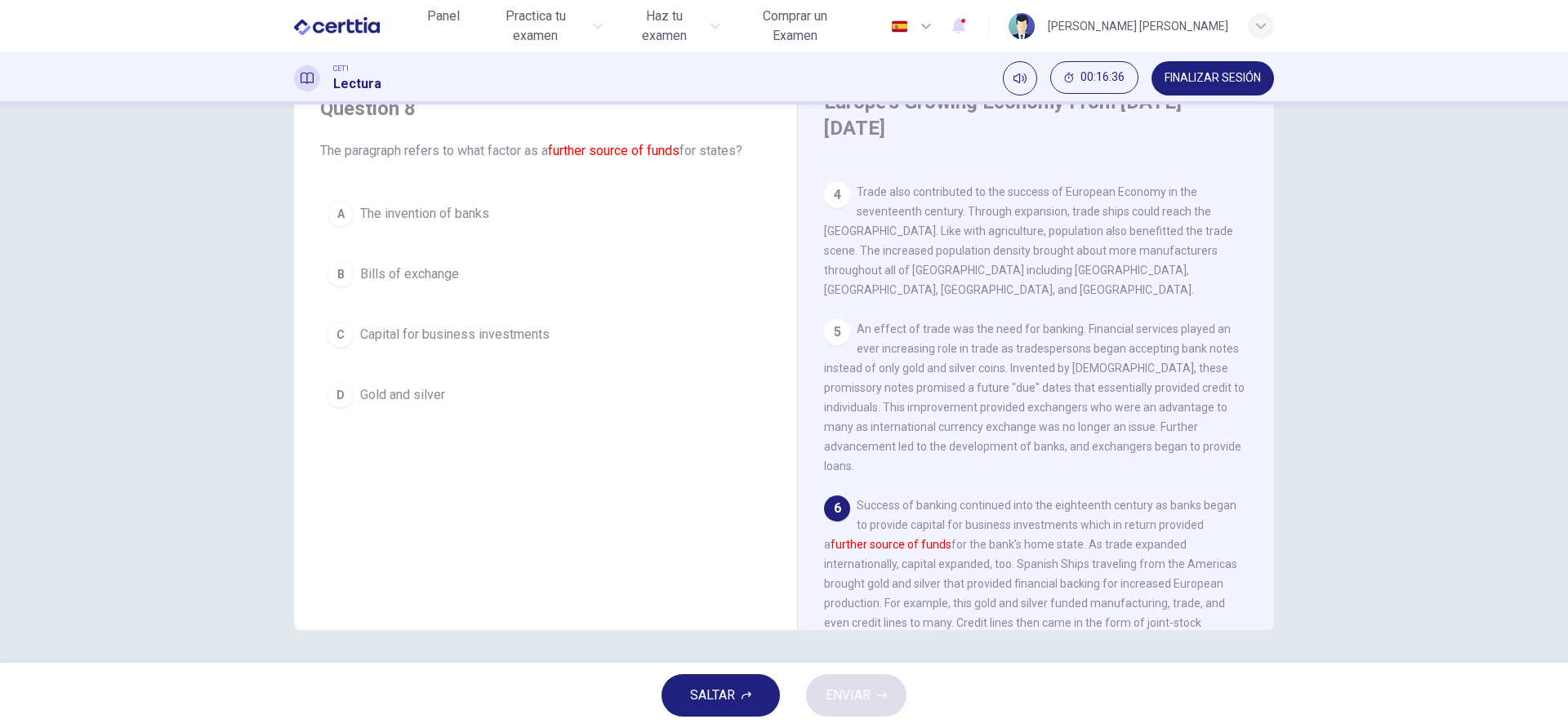
click at [354, 206] on button "A The invention of banks" at bounding box center [546, 214] width 451 height 41
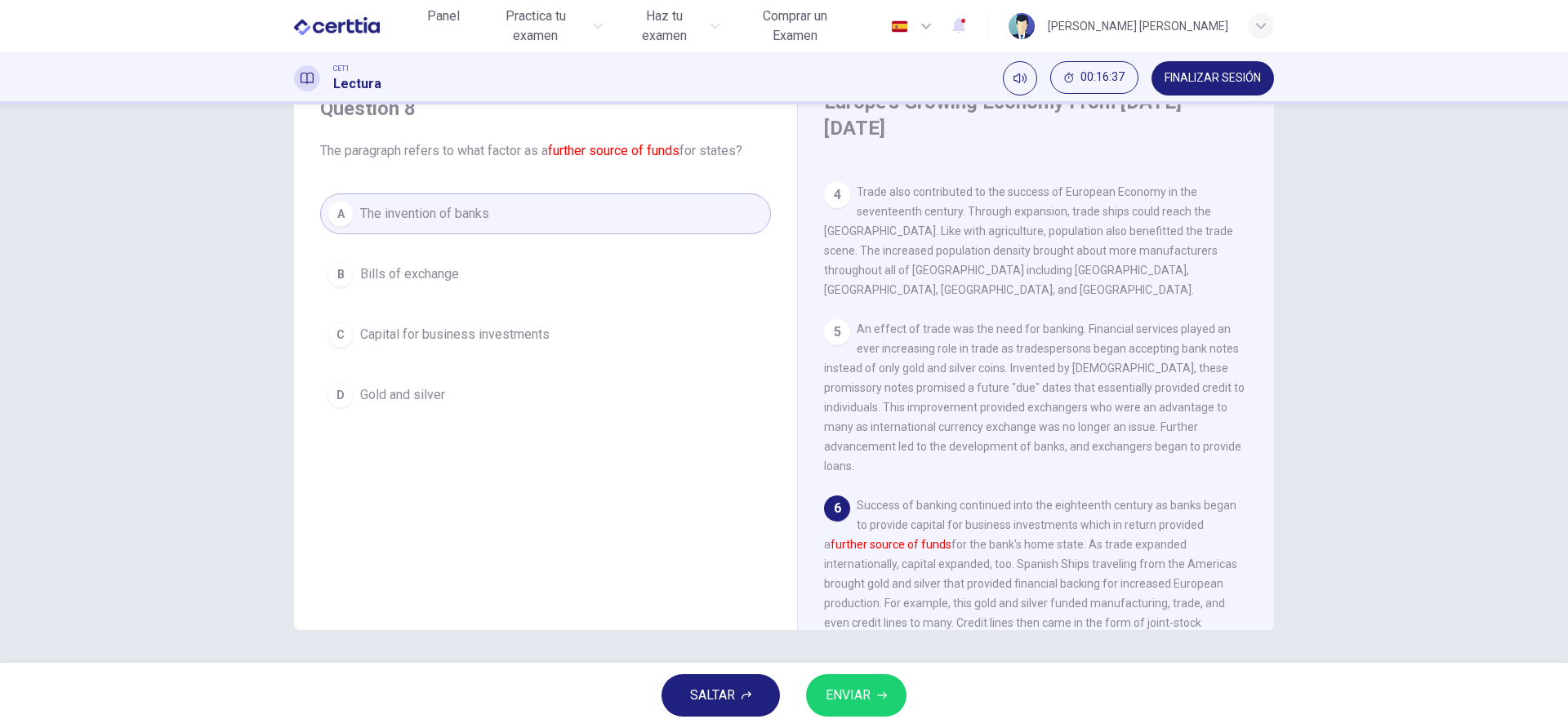
click at [887, 691] on icon "button" at bounding box center [882, 696] width 10 height 10
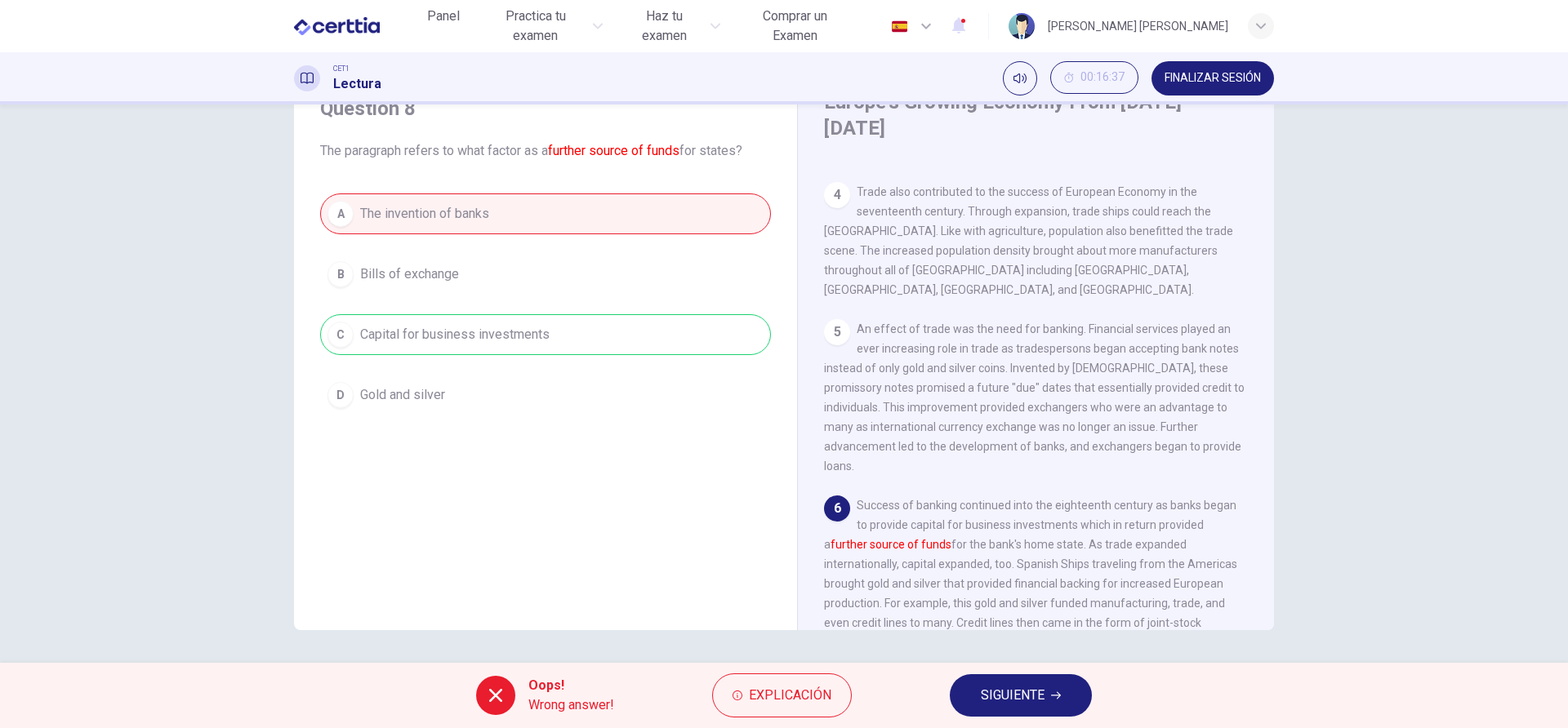
click at [1051, 708] on button "SIGUIENTE" at bounding box center [1021, 695] width 143 height 42
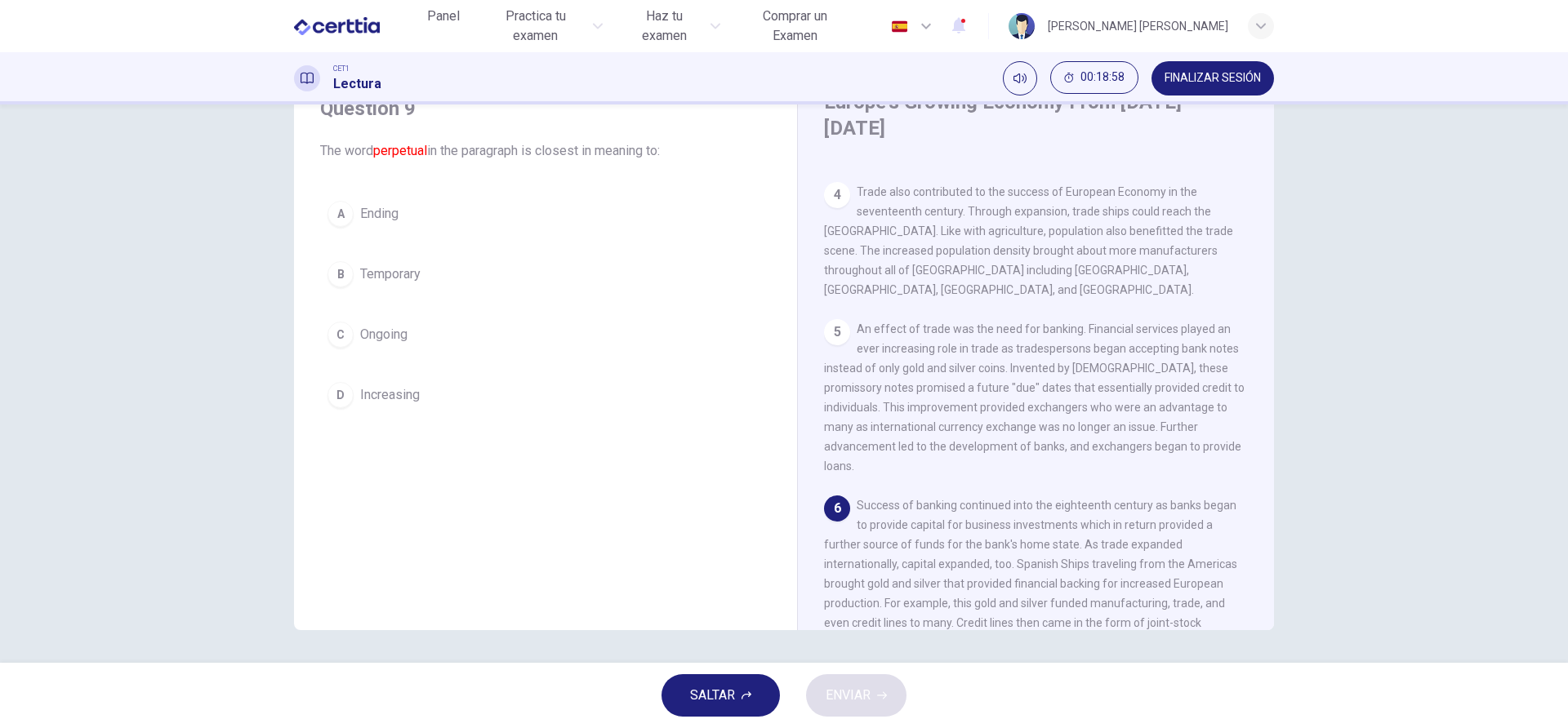
click at [356, 337] on button "C Ongoing" at bounding box center [546, 335] width 451 height 41
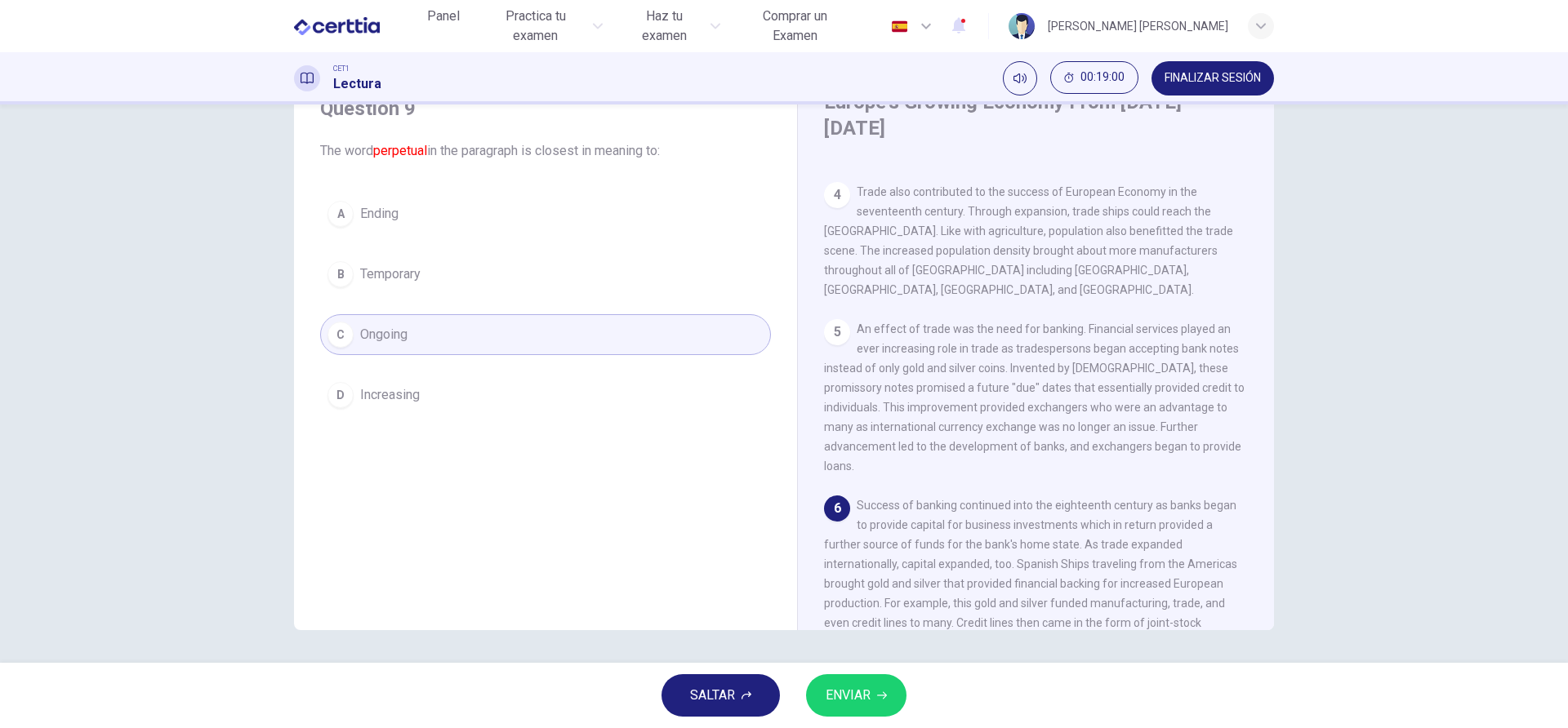
click at [871, 699] on button "ENVIAR" at bounding box center [856, 695] width 101 height 42
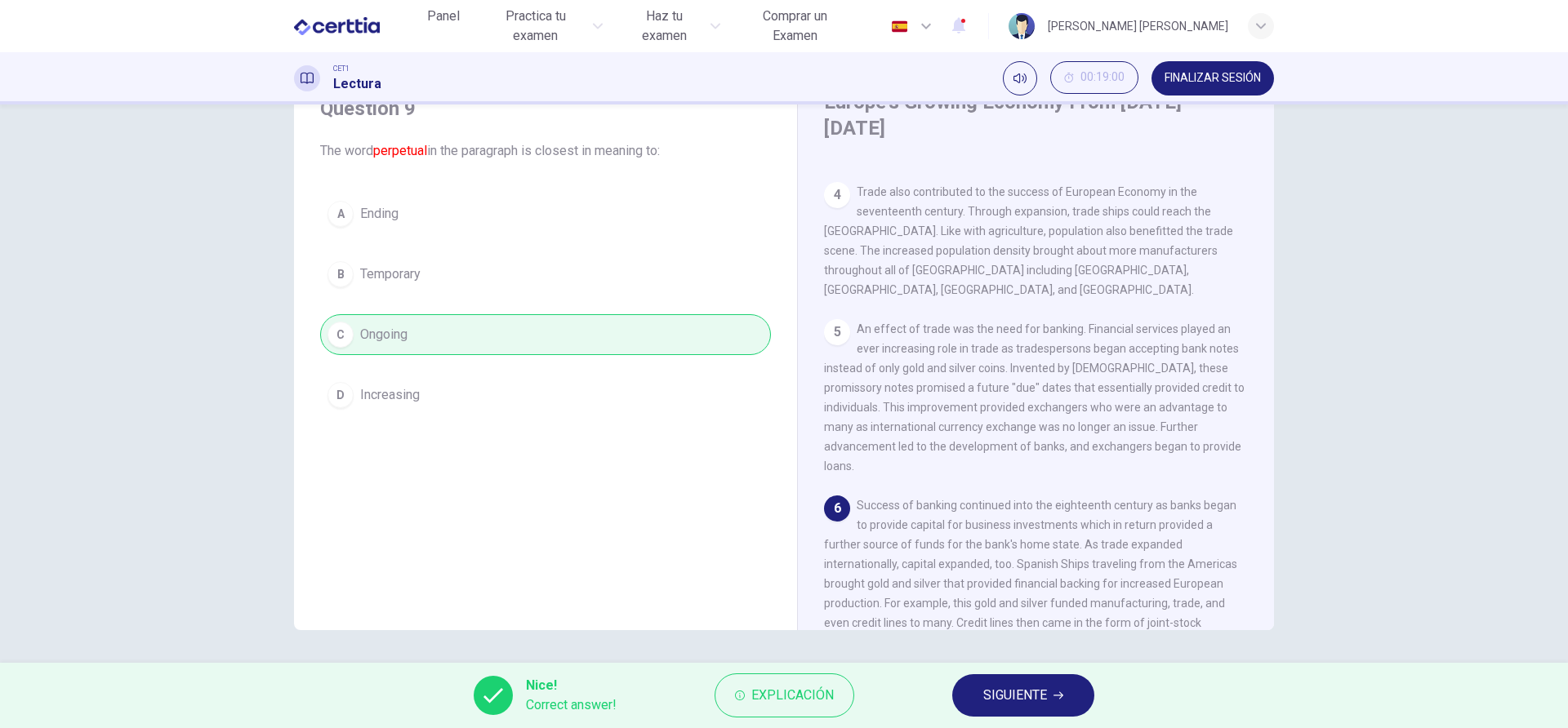
click at [1008, 691] on span "SIGUIENTE" at bounding box center [1014, 695] width 63 height 22
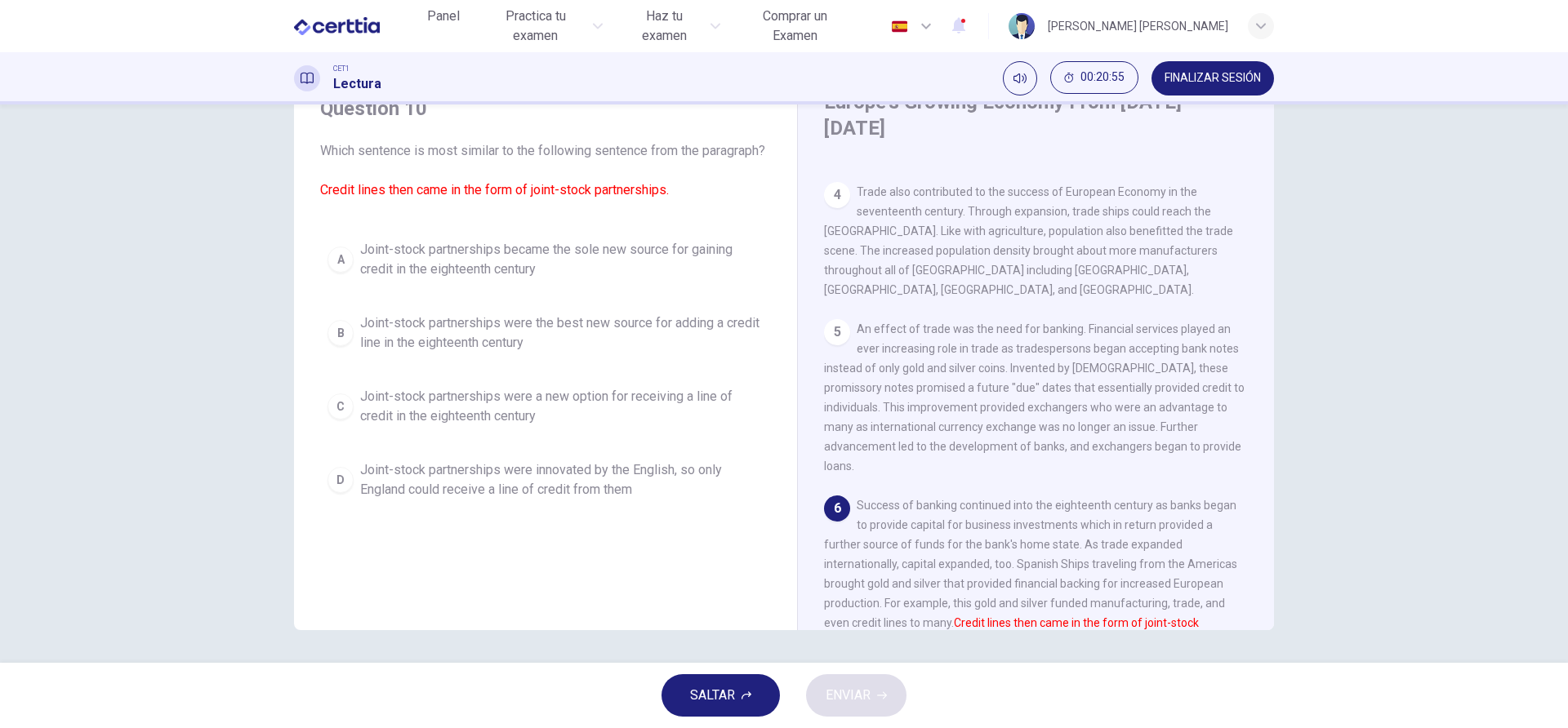
click at [340, 493] on div "D" at bounding box center [340, 479] width 26 height 26
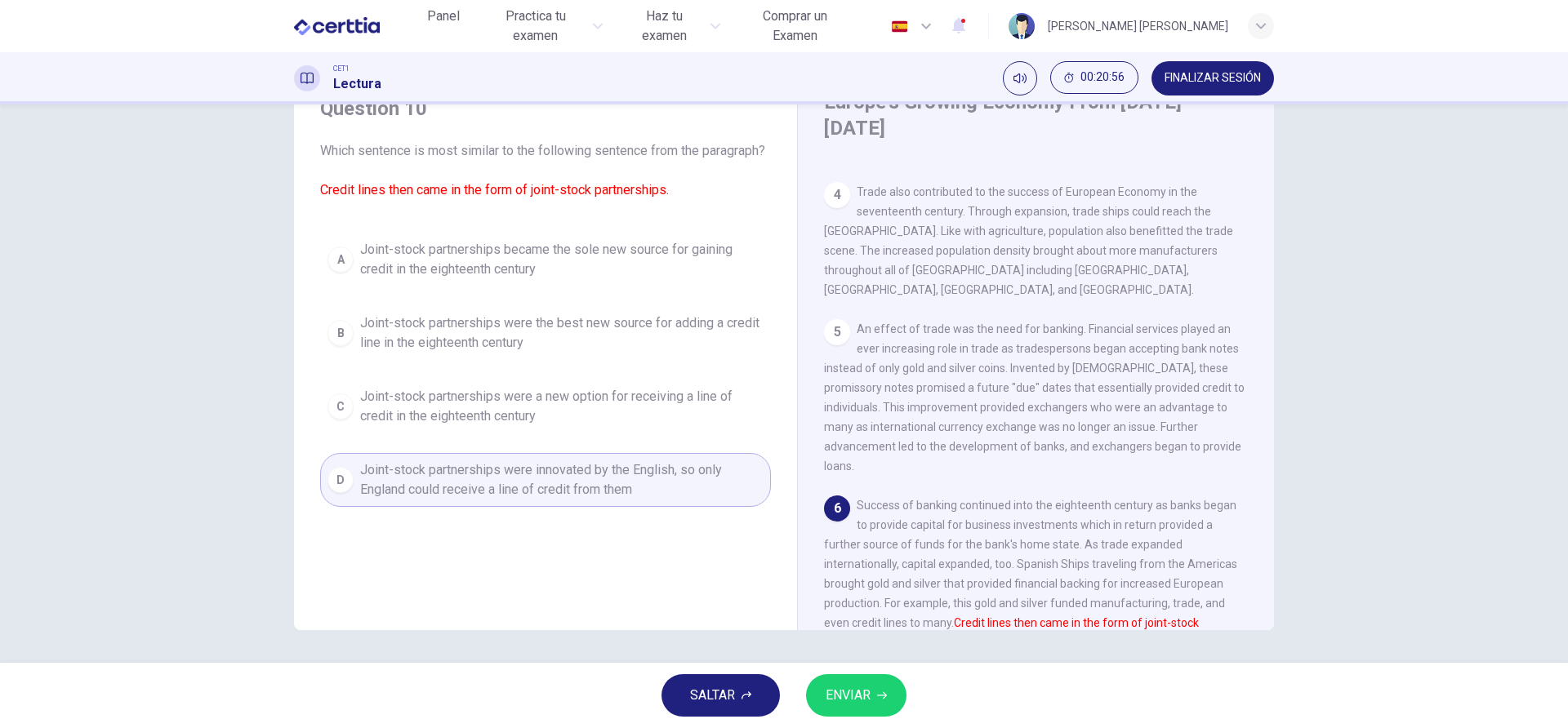
click at [887, 708] on button "ENVIAR" at bounding box center [856, 695] width 101 height 42
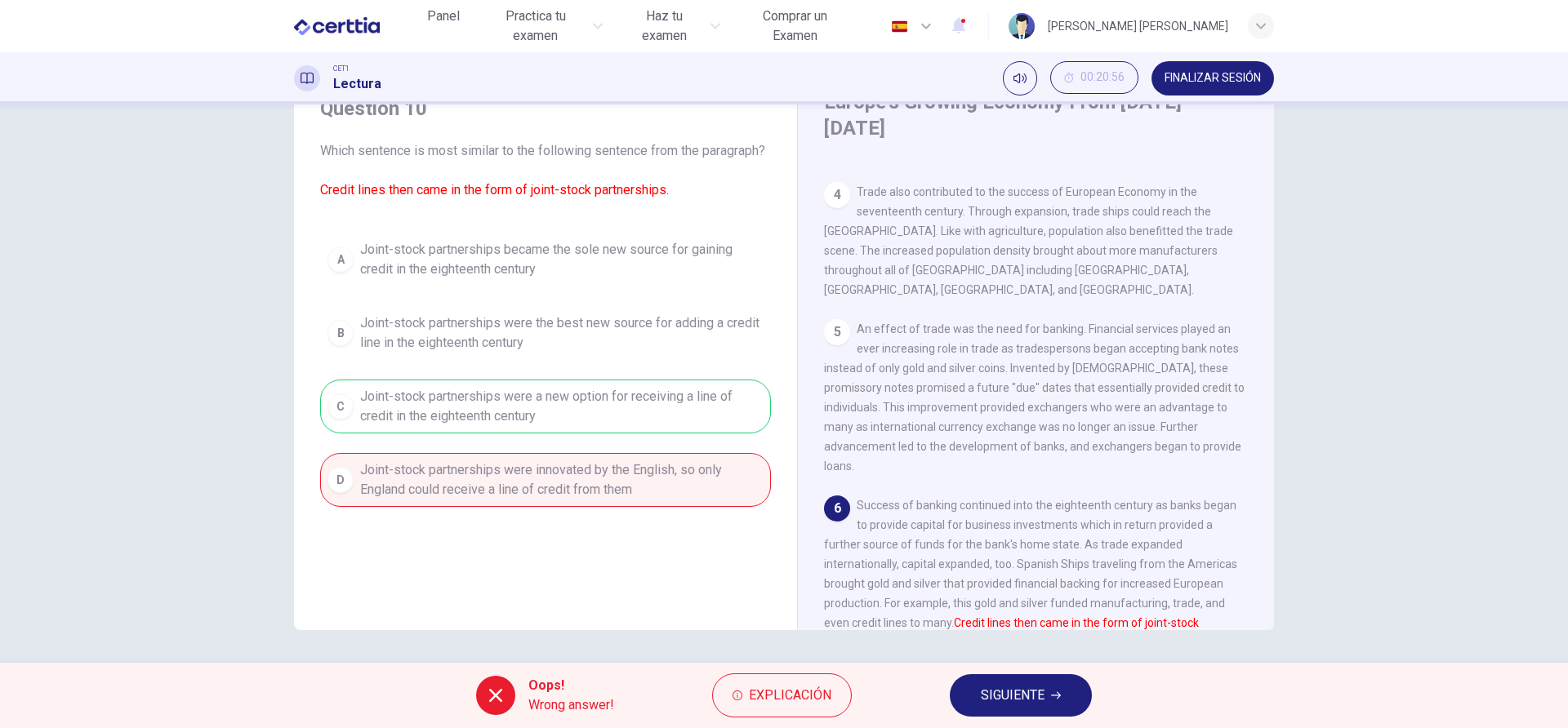
click at [1217, 66] on button "FINALIZAR SESIÓN" at bounding box center [1212, 78] width 122 height 34
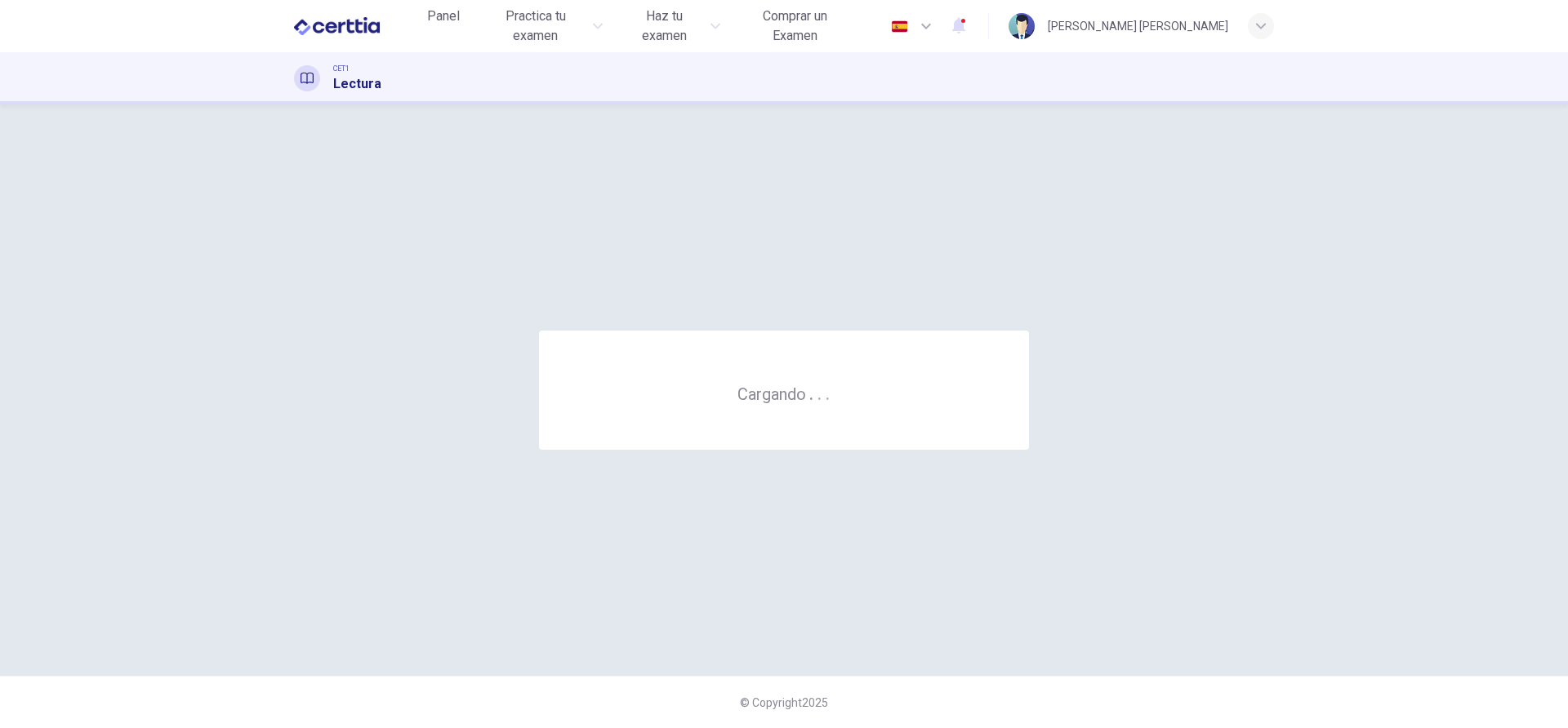
scroll to position [0, 0]
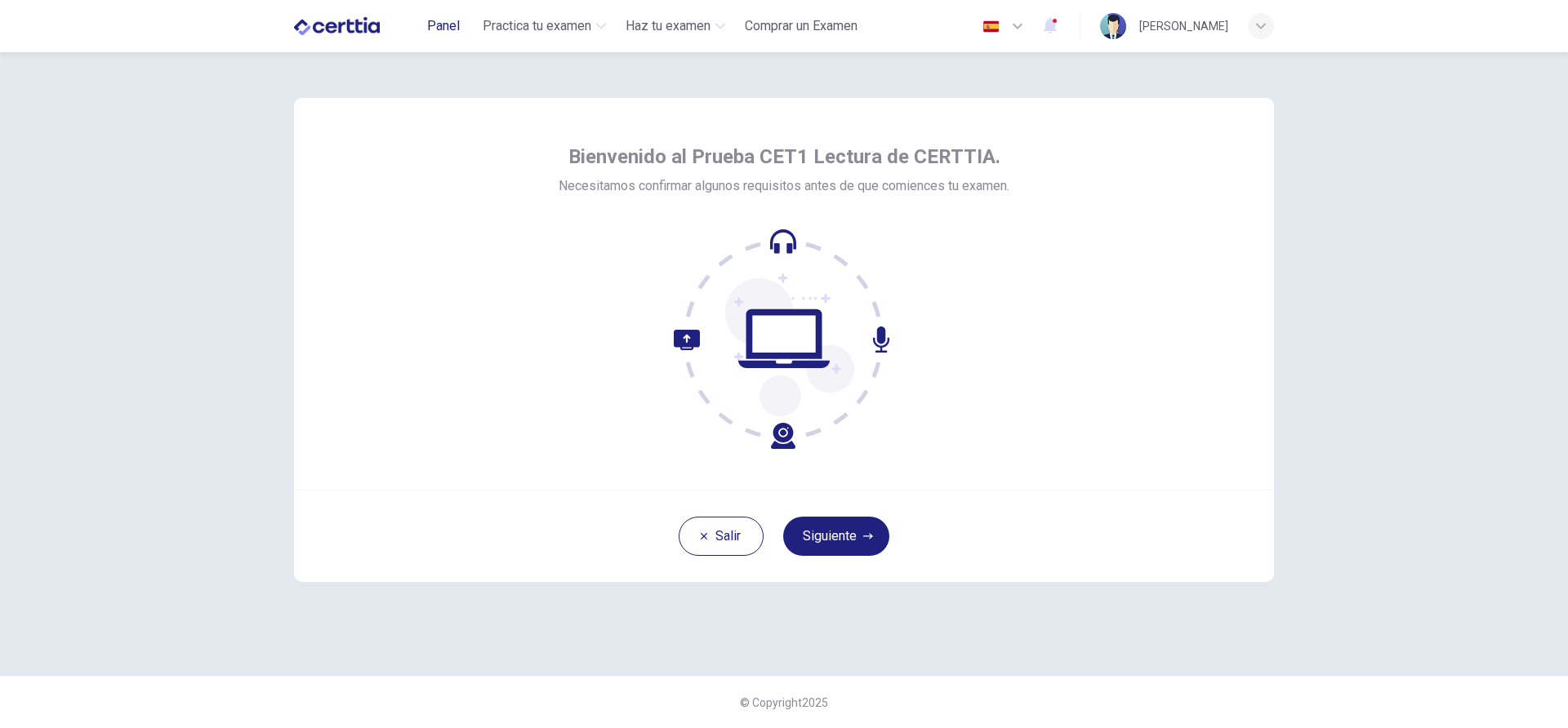
click at [452, 17] on span "Panel" at bounding box center [442, 26] width 32 height 20
click at [873, 536] on button "Siguiente" at bounding box center [836, 536] width 106 height 39
